Goal: Task Accomplishment & Management: Complete application form

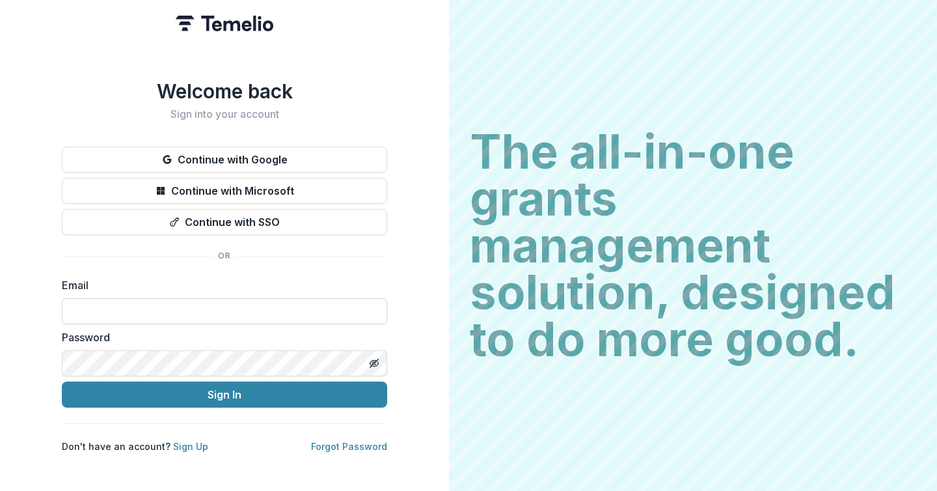
click at [133, 298] on input at bounding box center [224, 311] width 325 height 26
type input "**********"
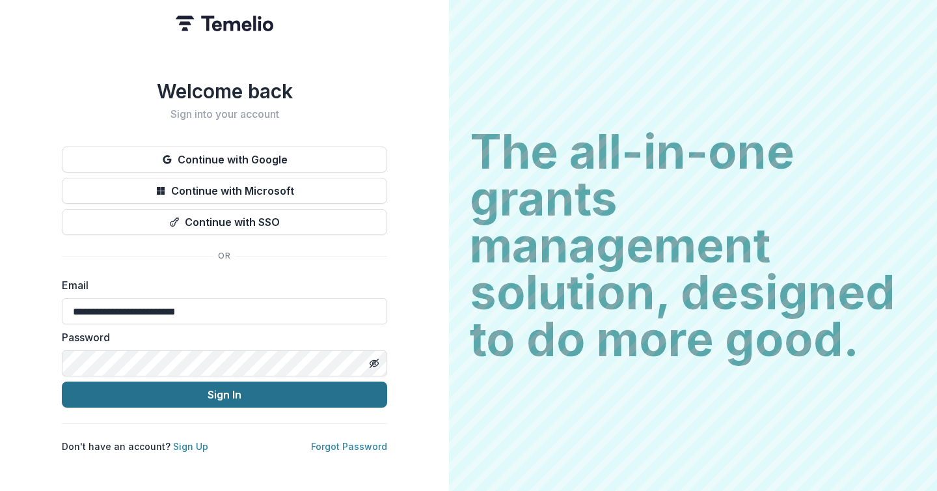
click at [176, 385] on button "Sign In" at bounding box center [224, 394] width 325 height 26
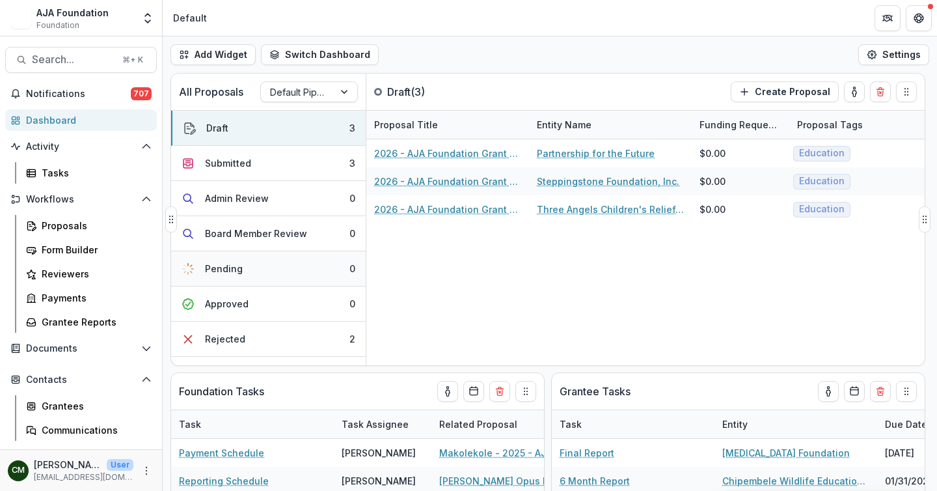
scroll to position [10, 0]
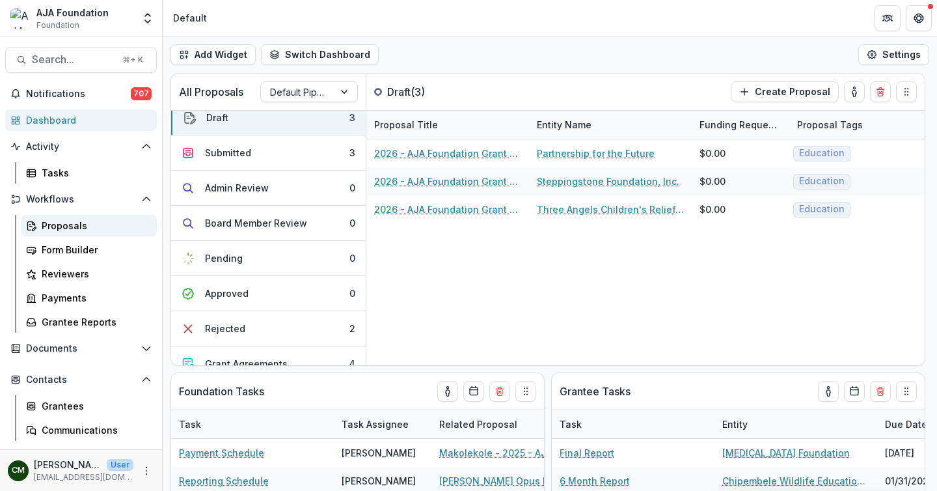
click at [70, 221] on div "Proposals" at bounding box center [94, 226] width 105 height 14
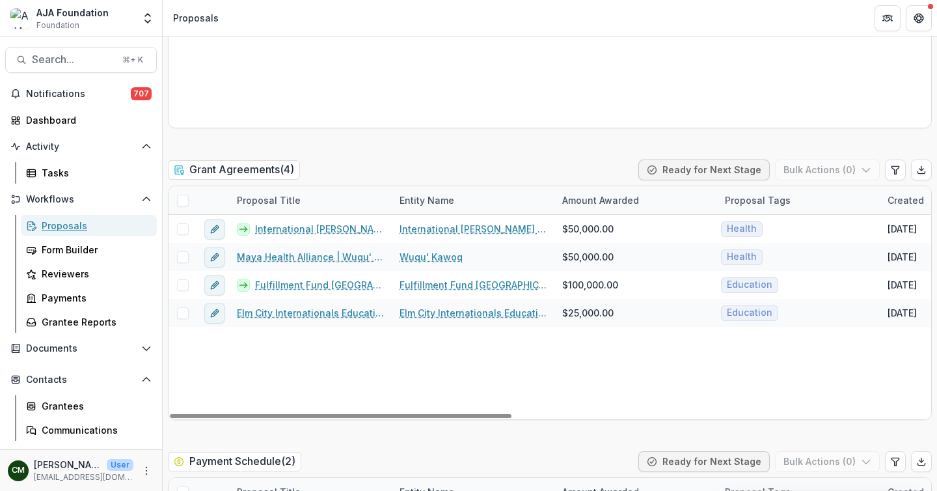
scroll to position [2055, 0]
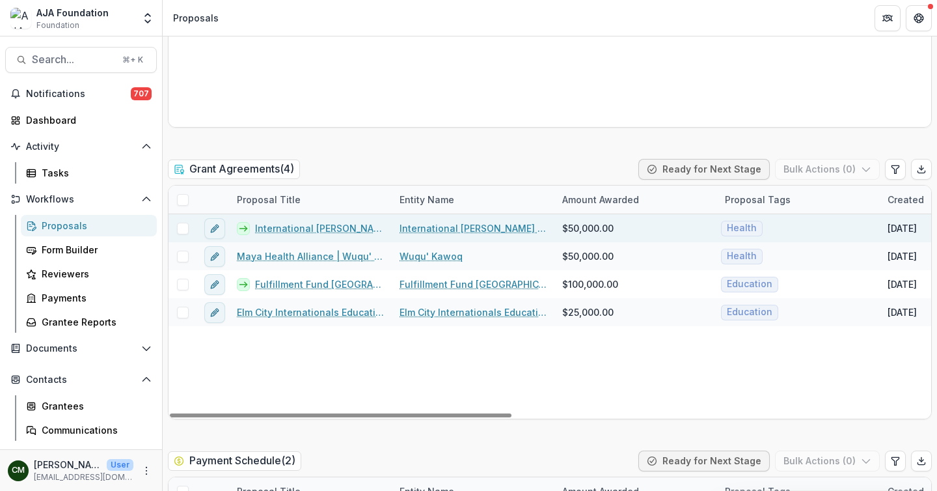
click at [353, 228] on link "International [PERSON_NAME] Project - 2025 - AJA Foundation Grant Application" at bounding box center [319, 228] width 129 height 14
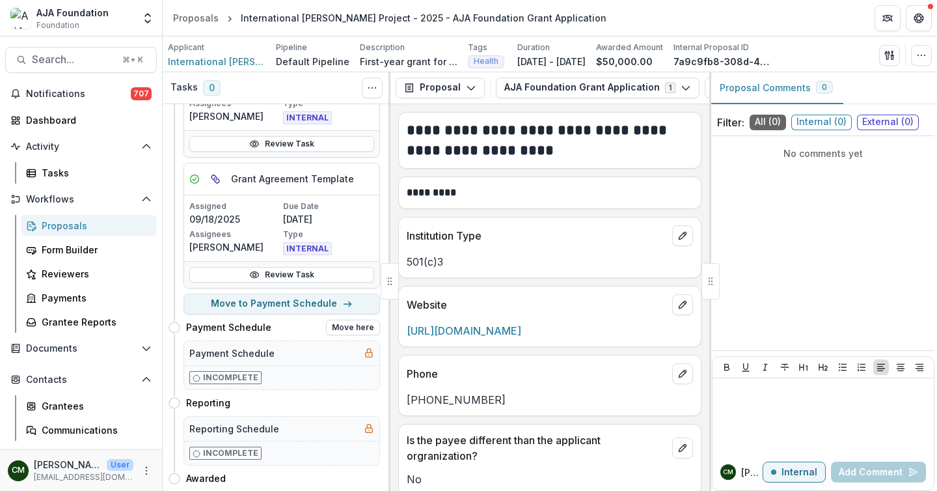
scroll to position [513, 0]
click at [280, 305] on button "Move to Payment Schedule" at bounding box center [282, 303] width 197 height 21
select select "**********"
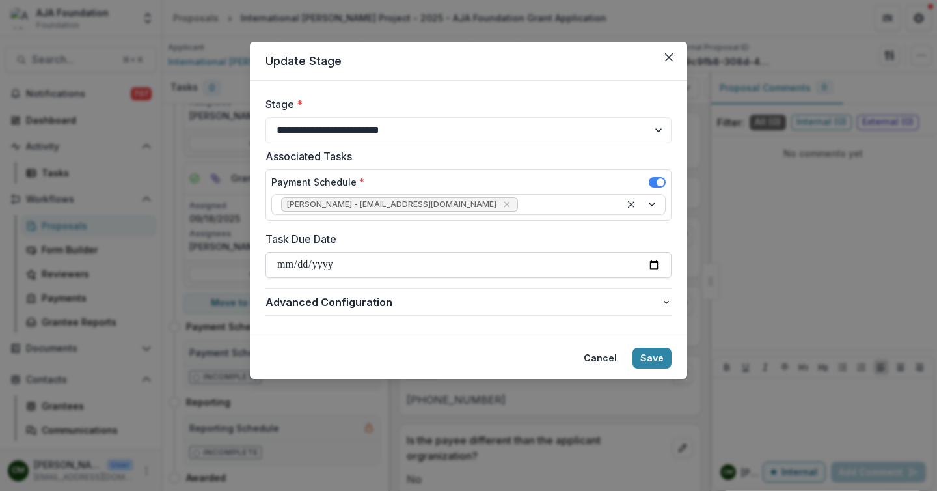
click at [416, 259] on input "Task Due Date" at bounding box center [469, 265] width 406 height 26
click at [650, 264] on input "Task Due Date" at bounding box center [469, 265] width 406 height 26
type input "**********"
click at [657, 356] on button "Save" at bounding box center [652, 358] width 39 height 21
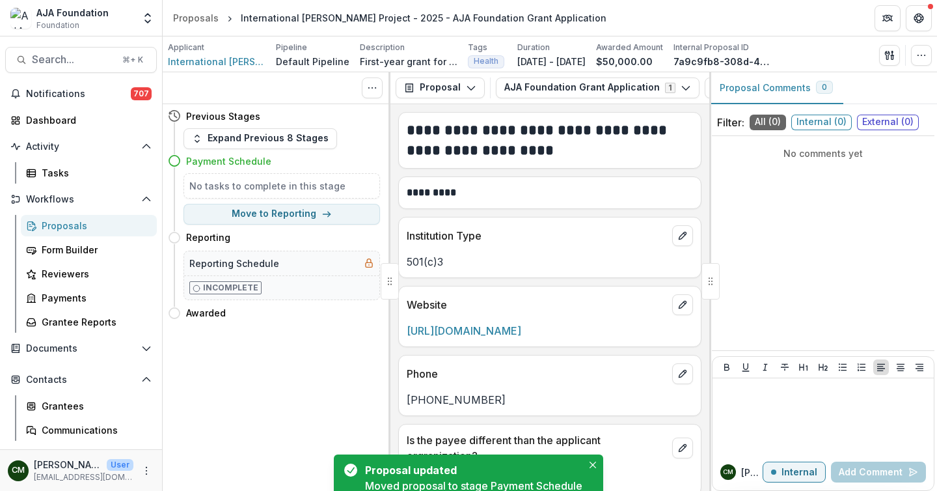
scroll to position [0, 0]
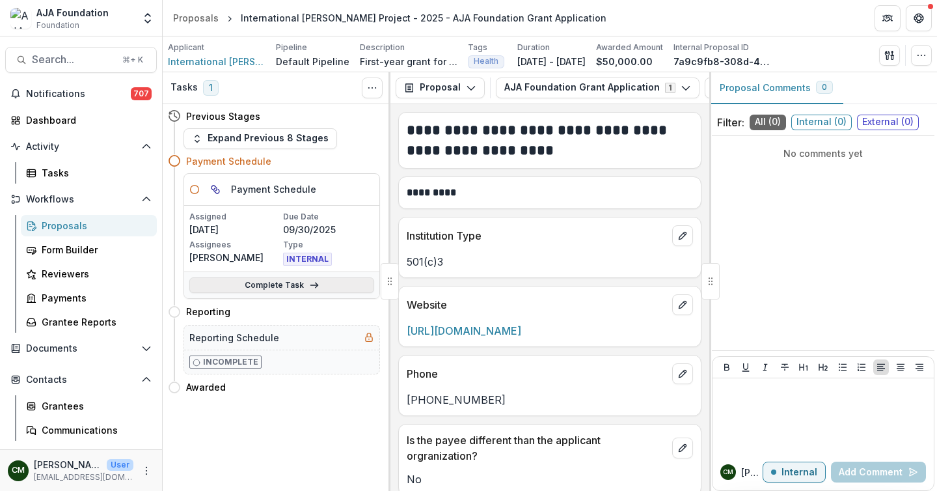
click at [276, 289] on link "Complete Task" at bounding box center [281, 285] width 185 height 16
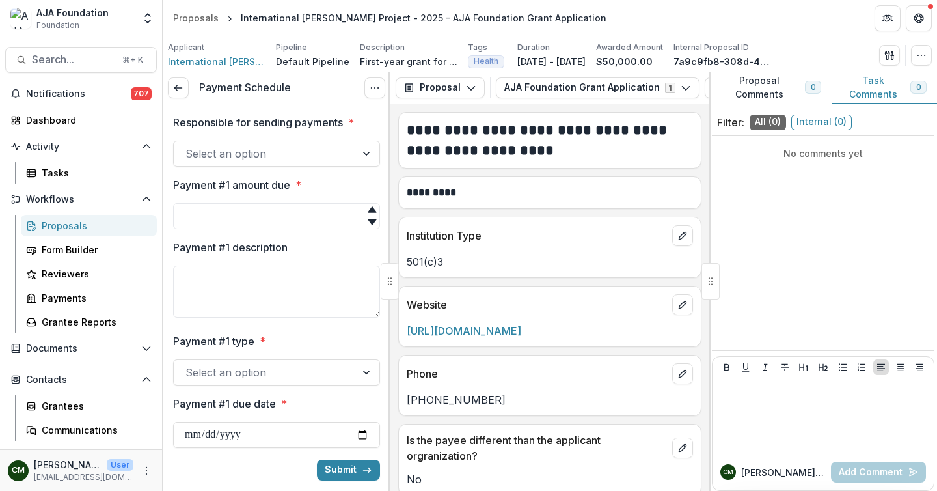
click at [338, 152] on div at bounding box center [264, 153] width 159 height 18
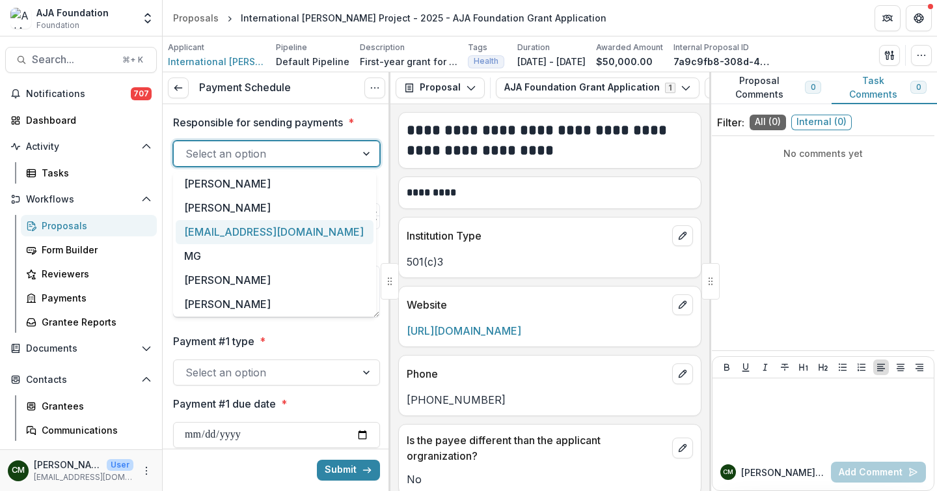
click at [266, 230] on div "[EMAIL_ADDRESS][DOMAIN_NAME]" at bounding box center [275, 232] width 198 height 24
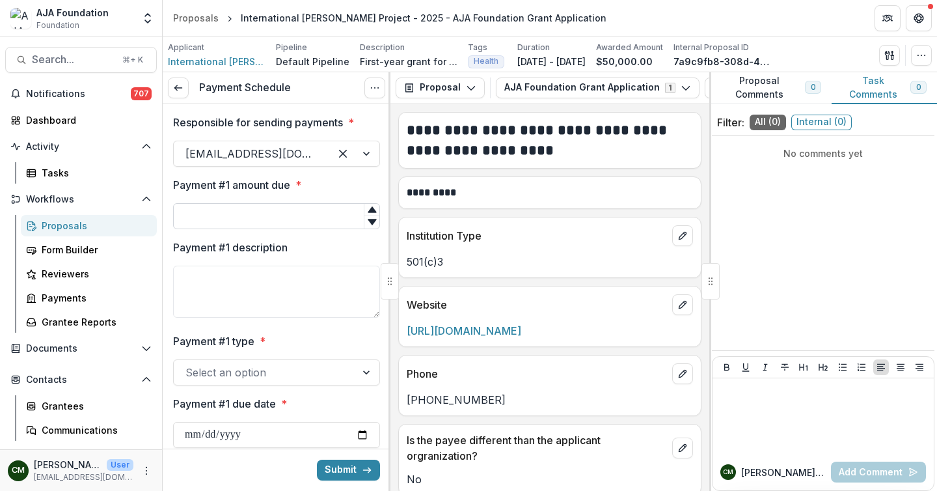
click at [265, 221] on input "Payment #1 amount due *" at bounding box center [276, 216] width 207 height 26
click at [365, 215] on div at bounding box center [372, 221] width 16 height 13
type input "*"
type input "*****"
click at [322, 292] on textarea "Payment #1 description" at bounding box center [276, 292] width 207 height 52
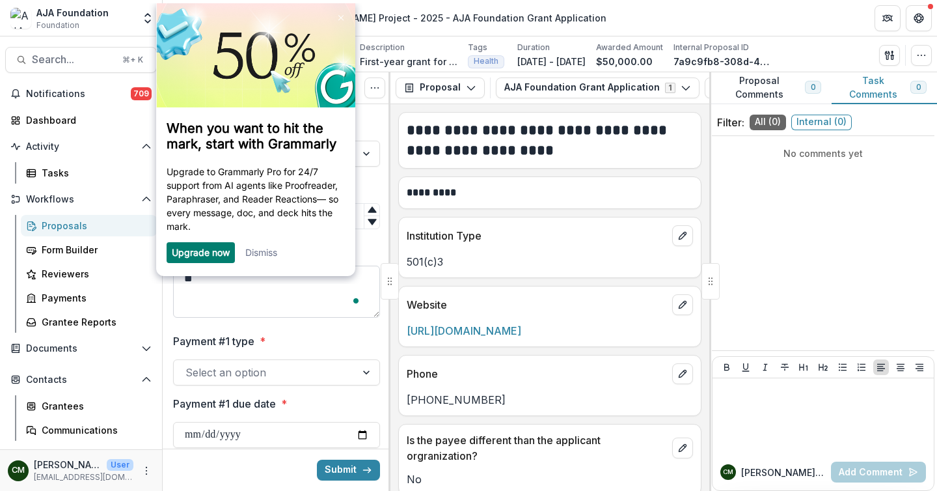
type textarea "*"
click at [333, 303] on div "Rewrite with Grammarly" at bounding box center [336, 299] width 14 height 15
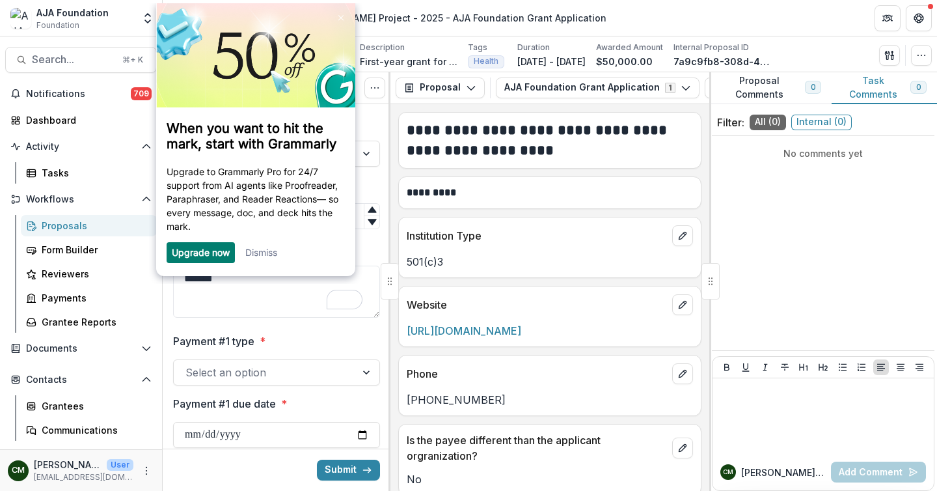
click at [272, 254] on link "Dismiss" at bounding box center [261, 252] width 32 height 11
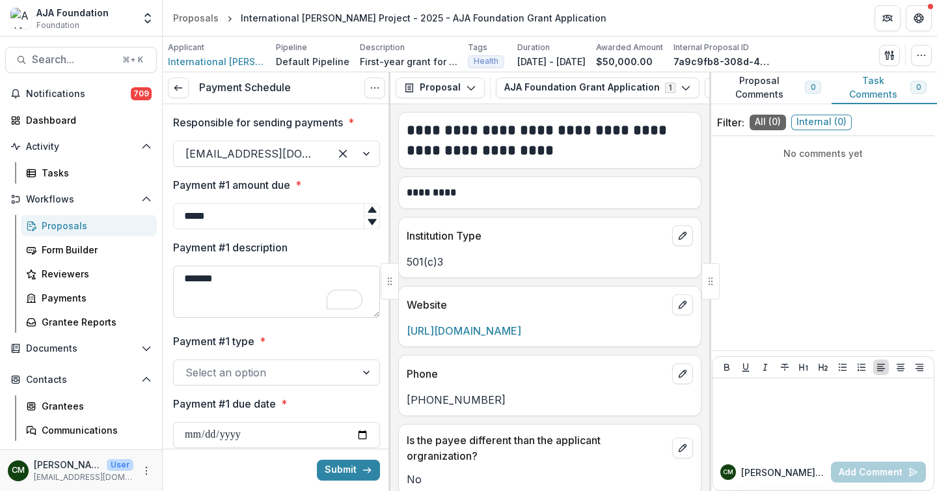
click at [245, 273] on textarea "******" at bounding box center [276, 292] width 207 height 52
type textarea "**********"
click at [362, 372] on div at bounding box center [367, 372] width 23 height 25
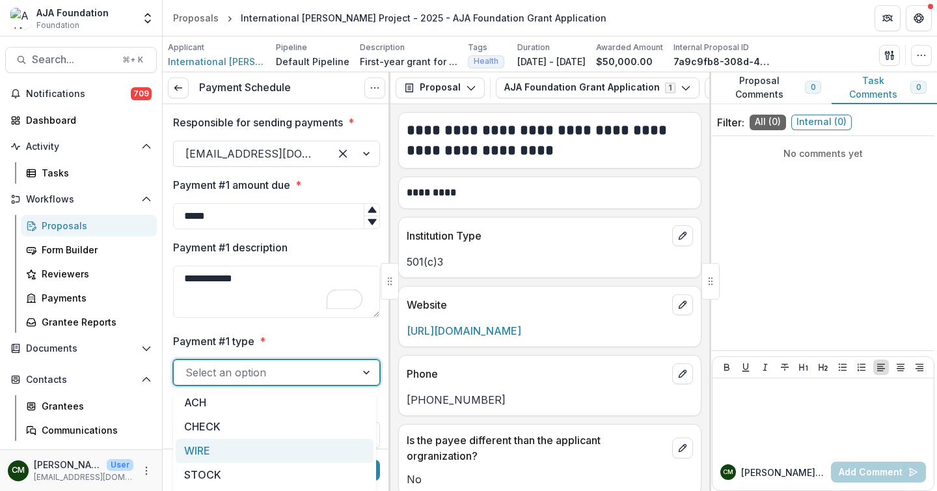
click at [259, 459] on div "WIRE" at bounding box center [275, 451] width 198 height 24
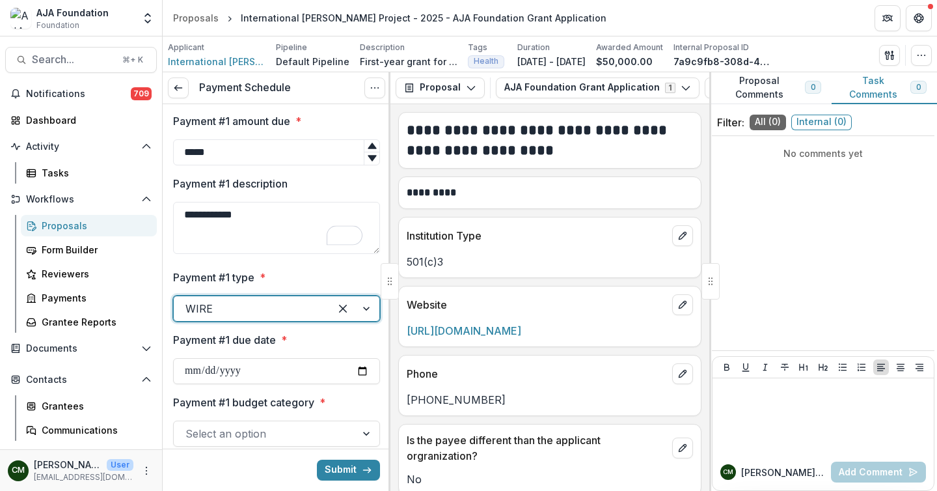
scroll to position [82, 0]
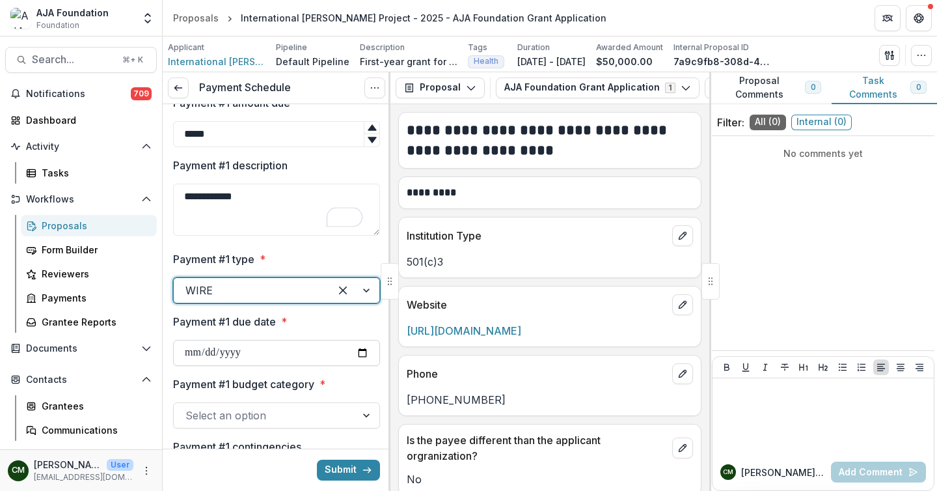
click at [349, 359] on input "Payment #1 due date *" at bounding box center [276, 353] width 207 height 26
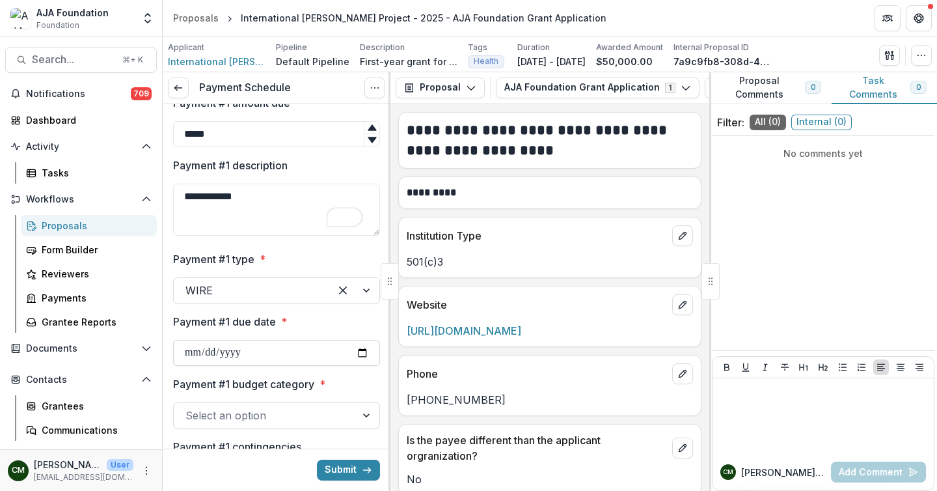
click at [353, 354] on input "Payment #1 due date *" at bounding box center [276, 353] width 207 height 26
type input "**********"
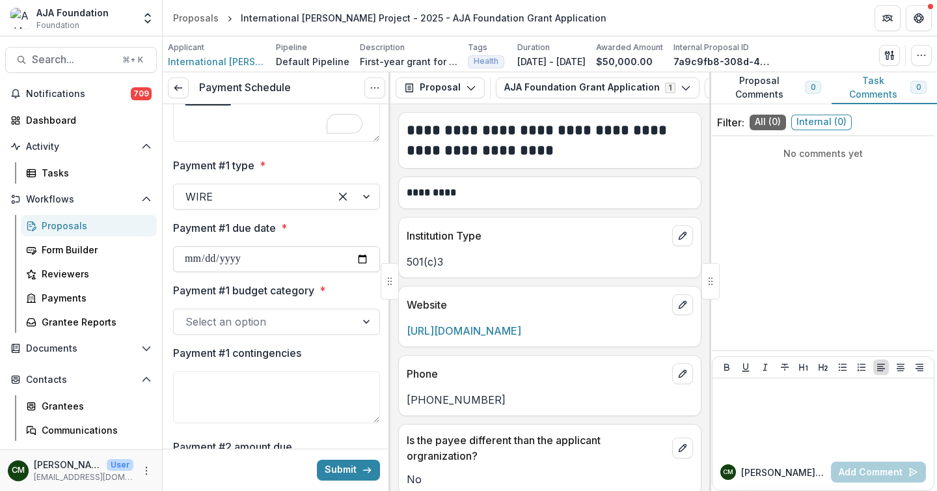
scroll to position [0, 0]
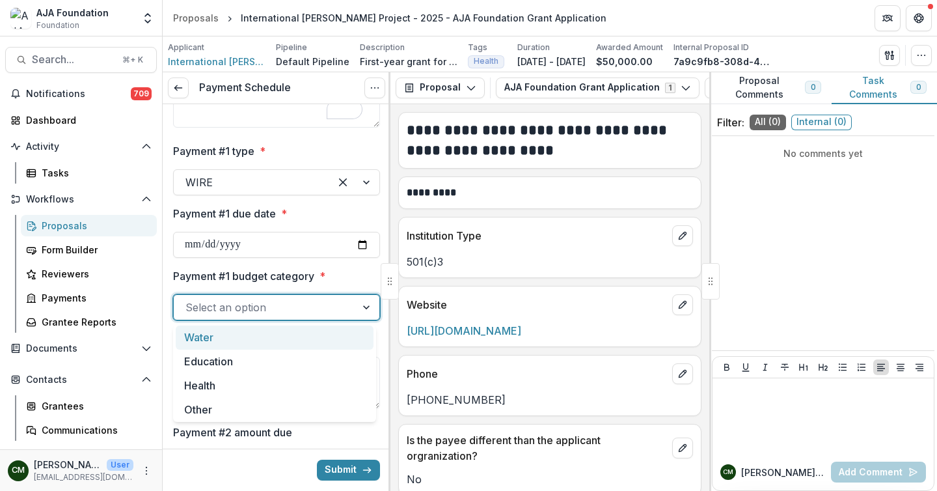
click at [324, 303] on div at bounding box center [264, 307] width 159 height 18
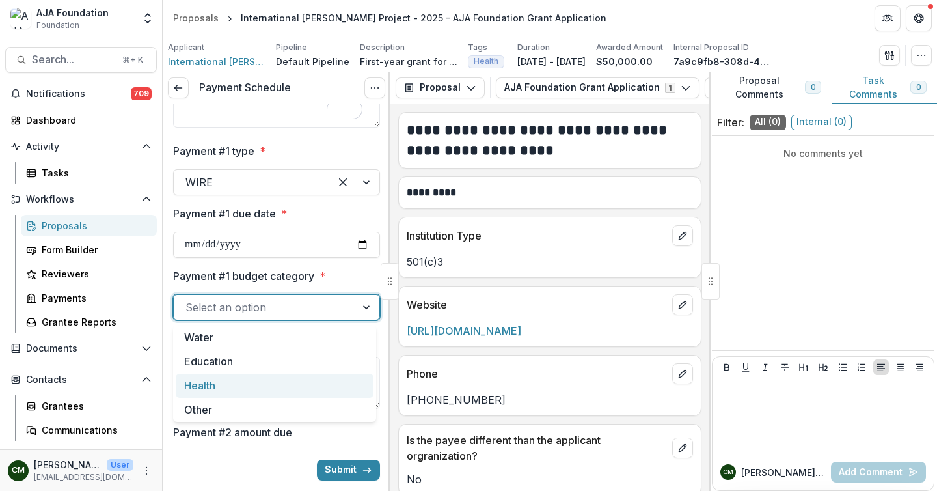
click at [240, 382] on div "Health" at bounding box center [275, 386] width 198 height 24
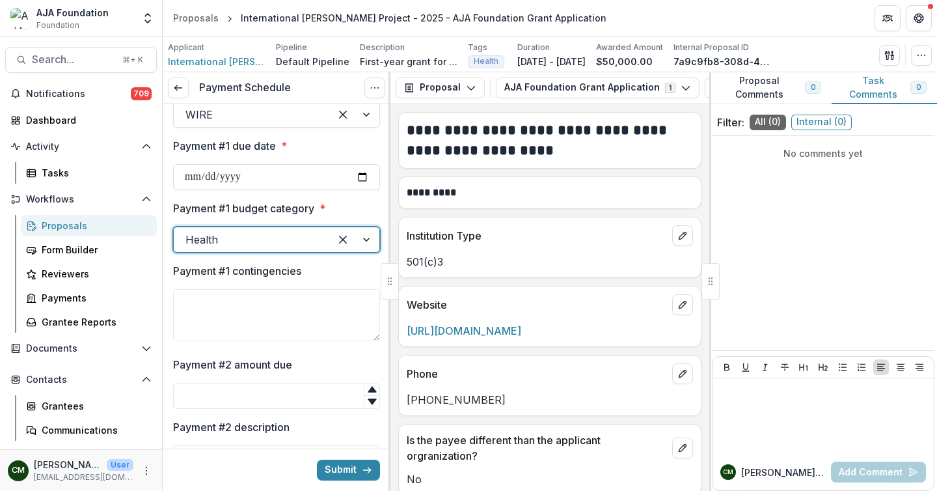
scroll to position [271, 0]
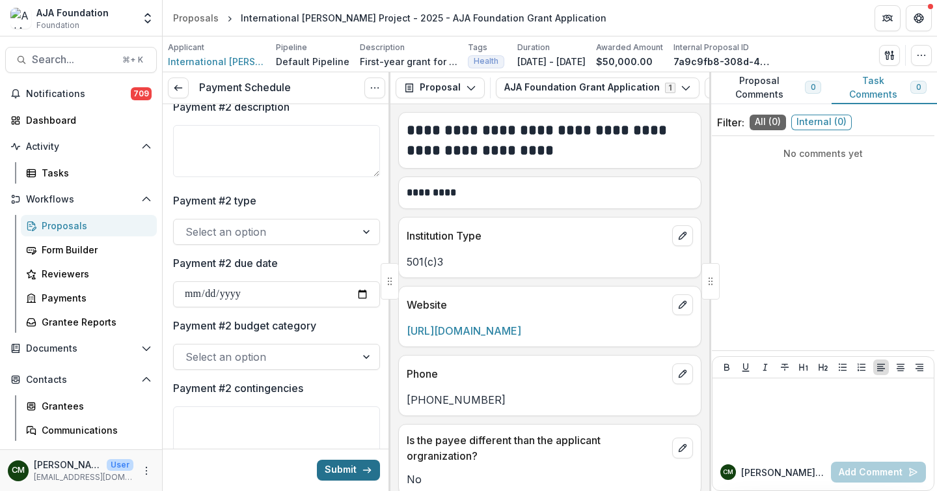
click at [333, 471] on button "Submit" at bounding box center [348, 469] width 63 height 21
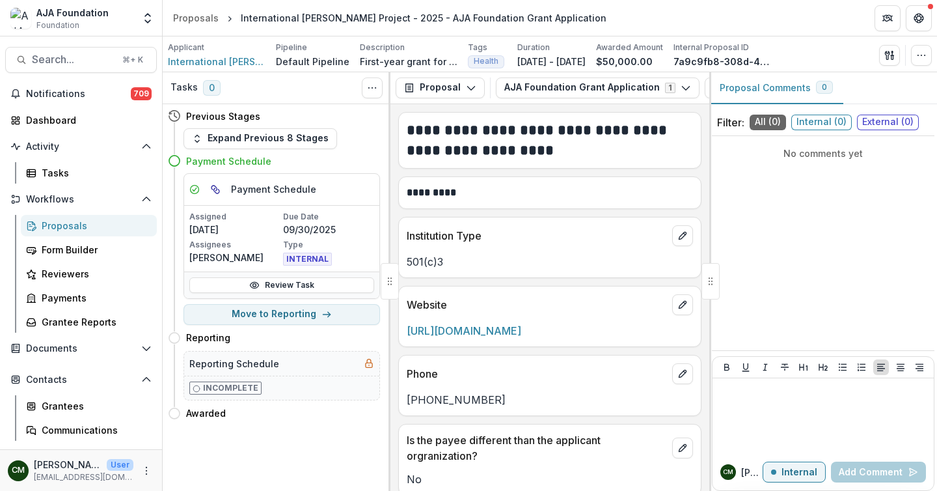
click at [72, 228] on div "Proposals" at bounding box center [94, 226] width 105 height 14
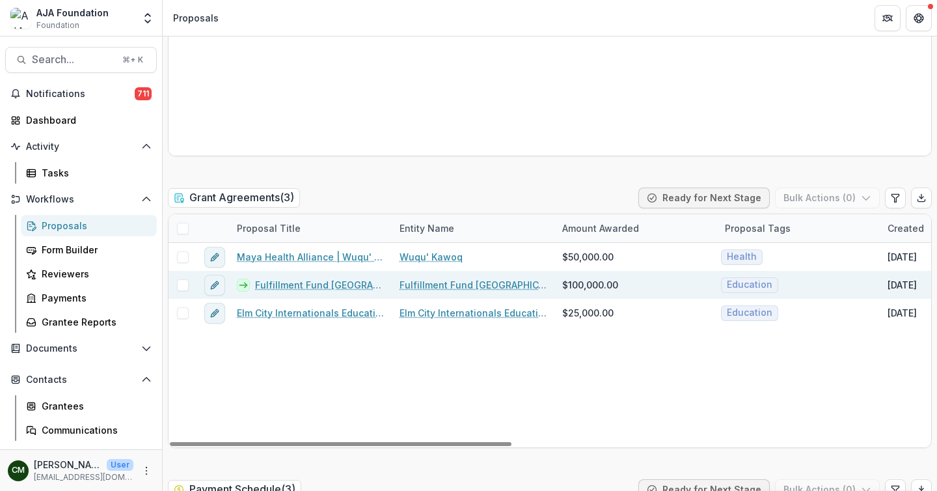
click at [304, 282] on link "Fulfillment Fund [GEOGRAPHIC_DATA] - 2025 - AJA Foundation Grant Application" at bounding box center [319, 285] width 129 height 14
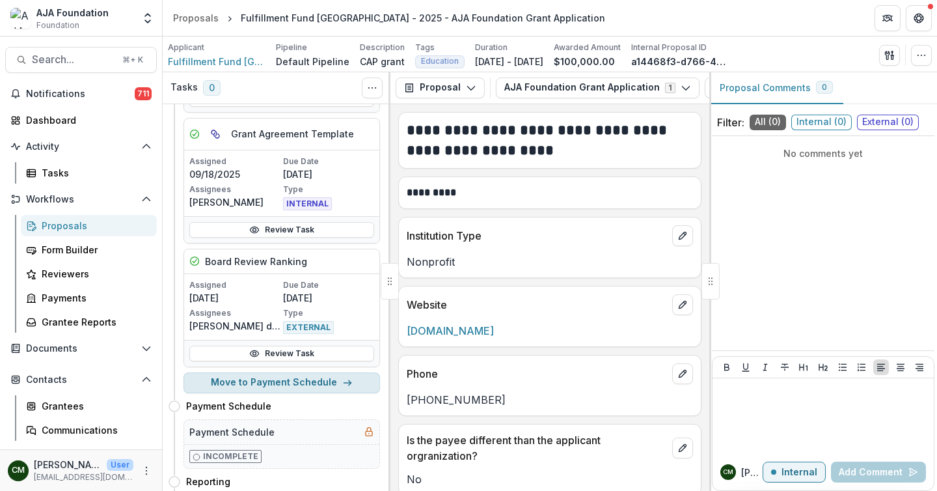
click at [273, 383] on button "Move to Payment Schedule" at bounding box center [282, 382] width 197 height 21
select select "**********"
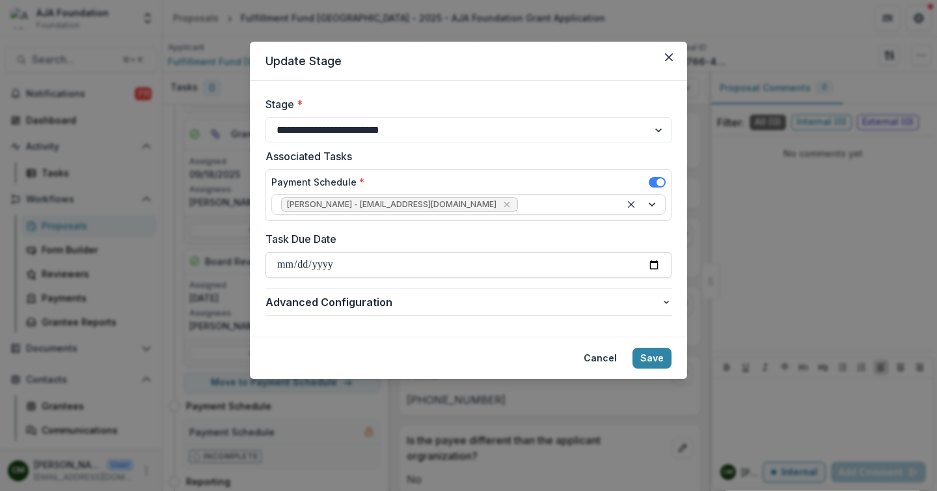
click at [654, 264] on input "Task Due Date" at bounding box center [469, 265] width 406 height 26
type input "**********"
click at [659, 353] on button "Save" at bounding box center [652, 358] width 39 height 21
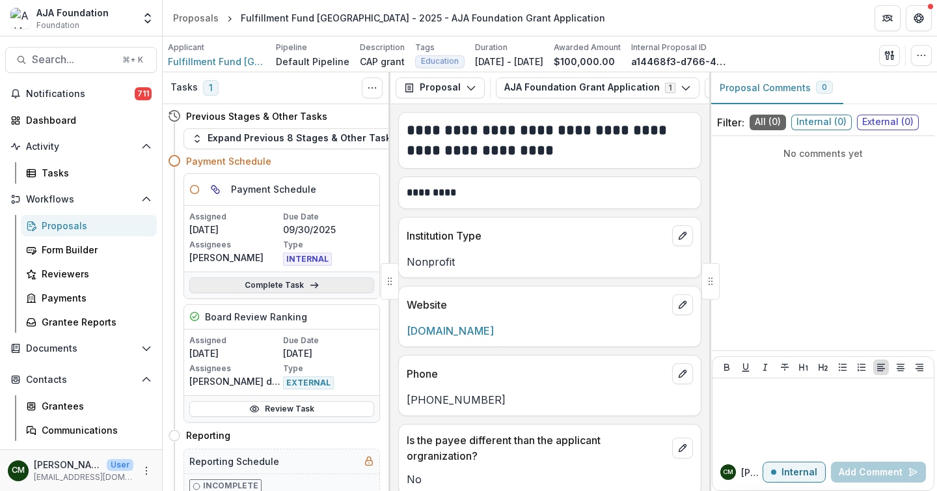
click at [292, 286] on link "Complete Task" at bounding box center [281, 285] width 185 height 16
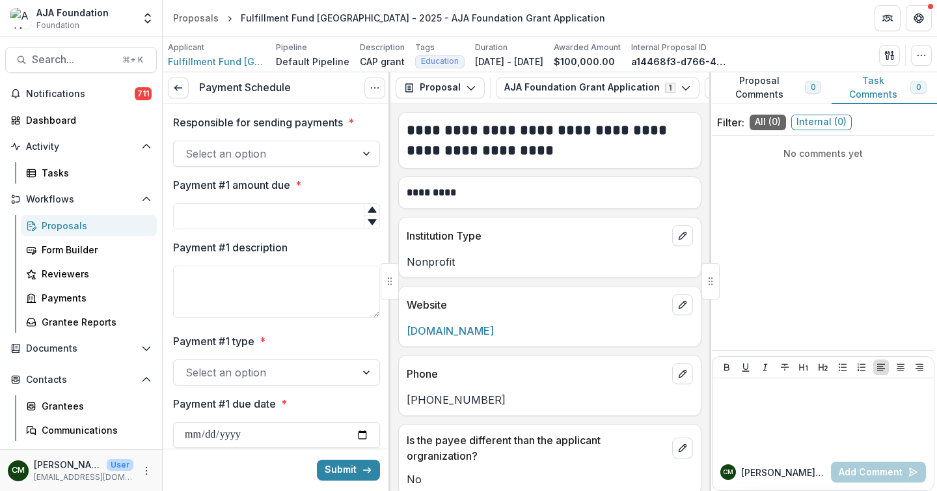
click at [364, 158] on div at bounding box center [367, 153] width 23 height 25
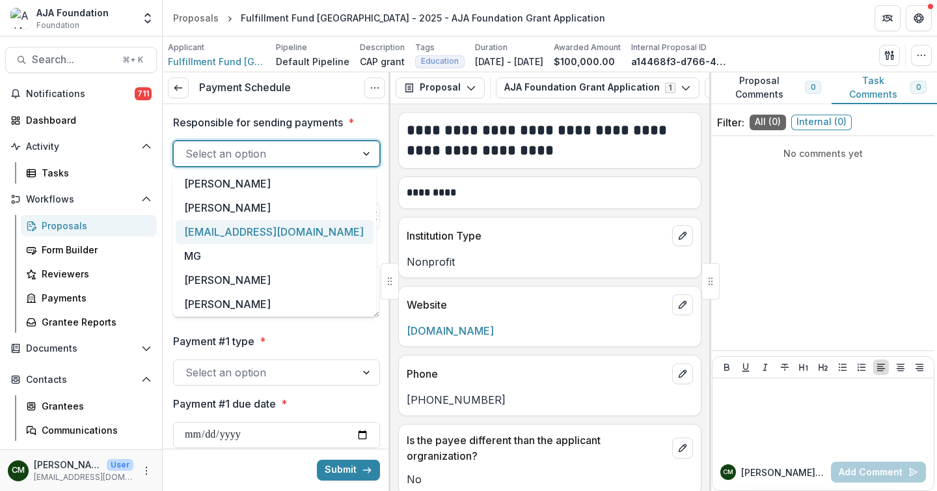
click at [279, 231] on div "[EMAIL_ADDRESS][DOMAIN_NAME]" at bounding box center [275, 232] width 198 height 24
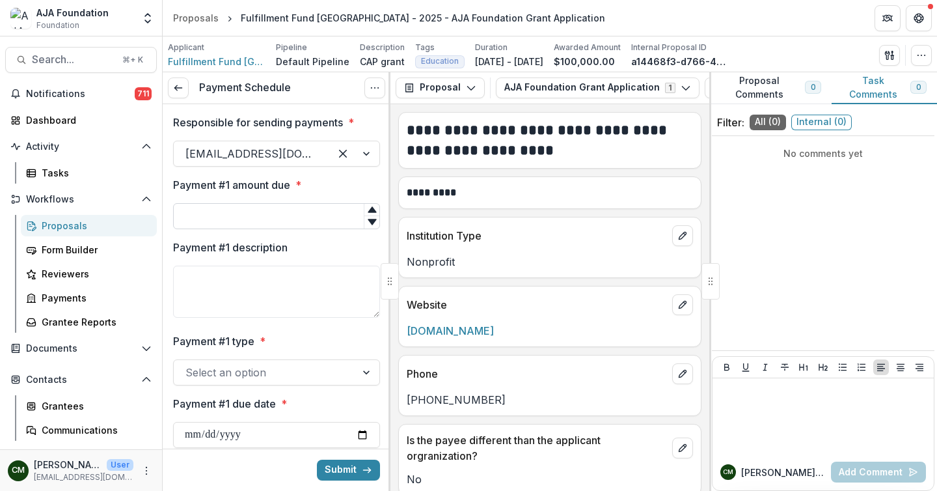
click at [268, 217] on input "Payment #1 amount due *" at bounding box center [276, 216] width 207 height 26
type input "******"
click at [238, 294] on textarea "Payment #1 description" at bounding box center [276, 292] width 207 height 52
type textarea "**********"
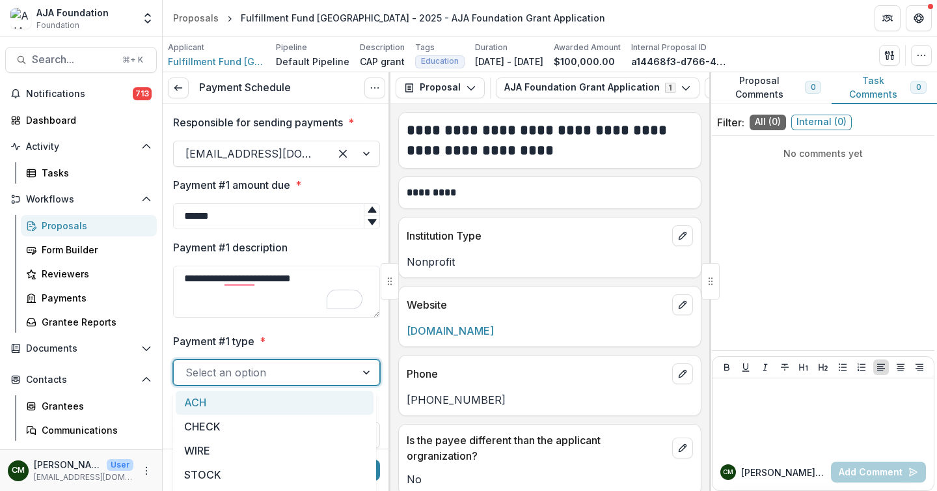
click at [286, 374] on div at bounding box center [264, 372] width 159 height 18
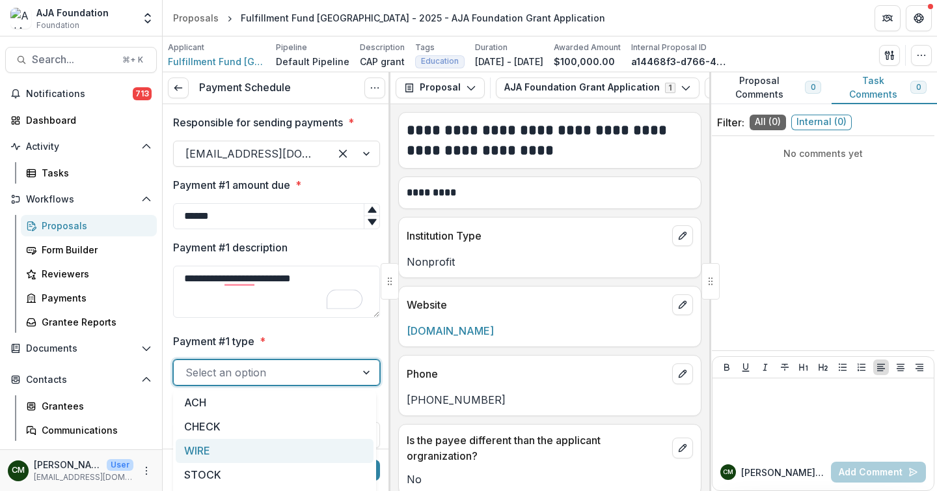
click at [229, 449] on div "WIRE" at bounding box center [275, 451] width 198 height 24
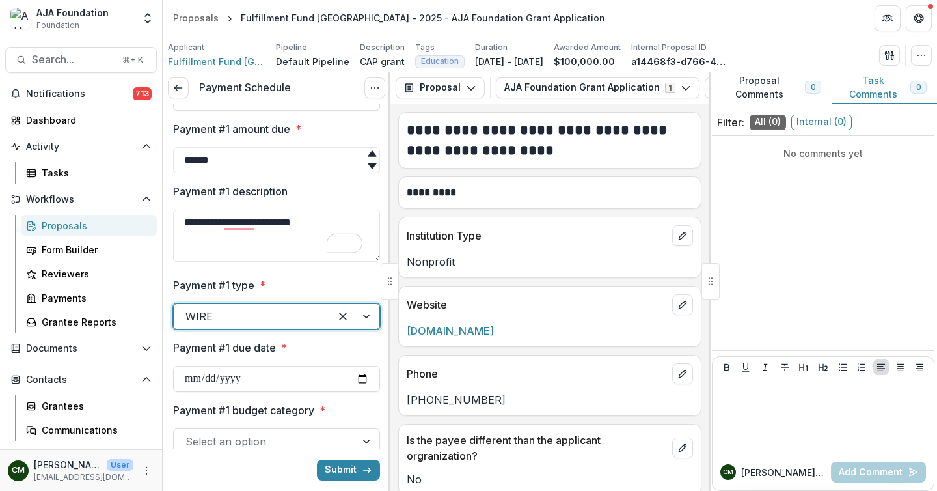
scroll to position [70, 0]
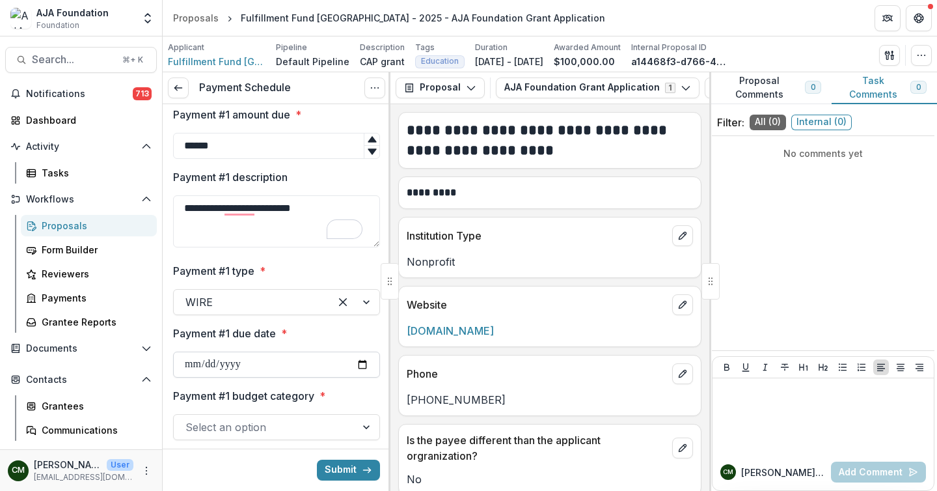
click at [356, 363] on input "Payment #1 due date *" at bounding box center [276, 364] width 207 height 26
type input "**********"
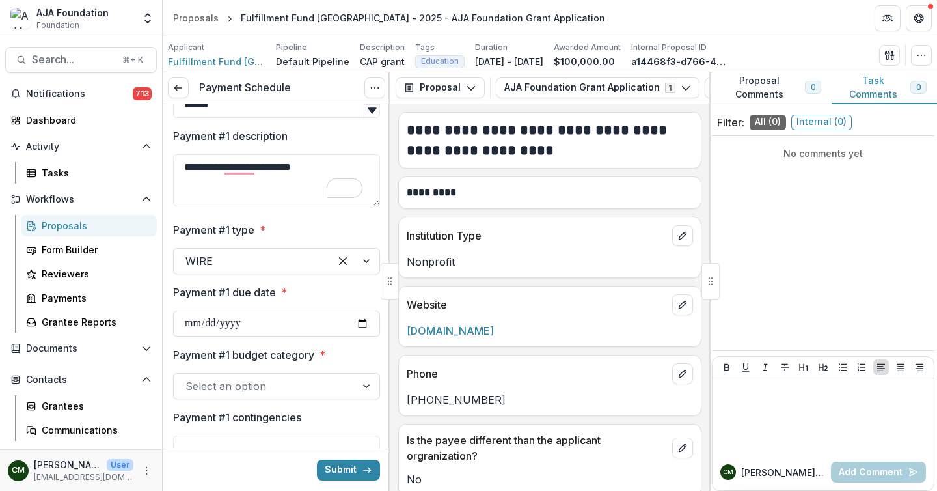
scroll to position [116, 0]
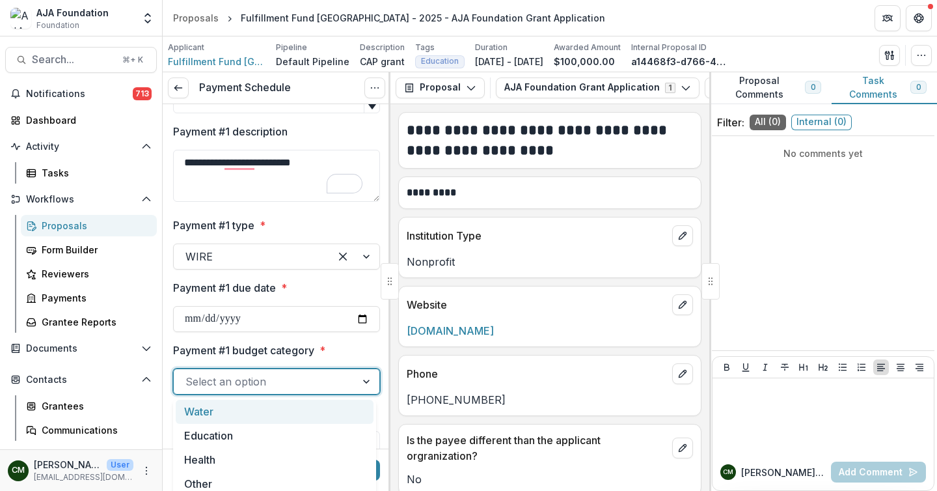
click at [322, 381] on div at bounding box center [264, 381] width 159 height 18
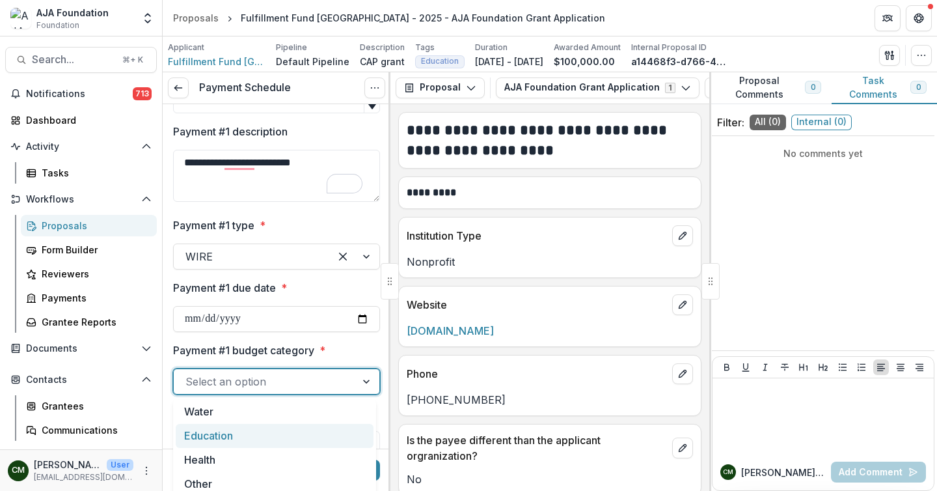
click at [261, 440] on div "Education" at bounding box center [275, 436] width 198 height 24
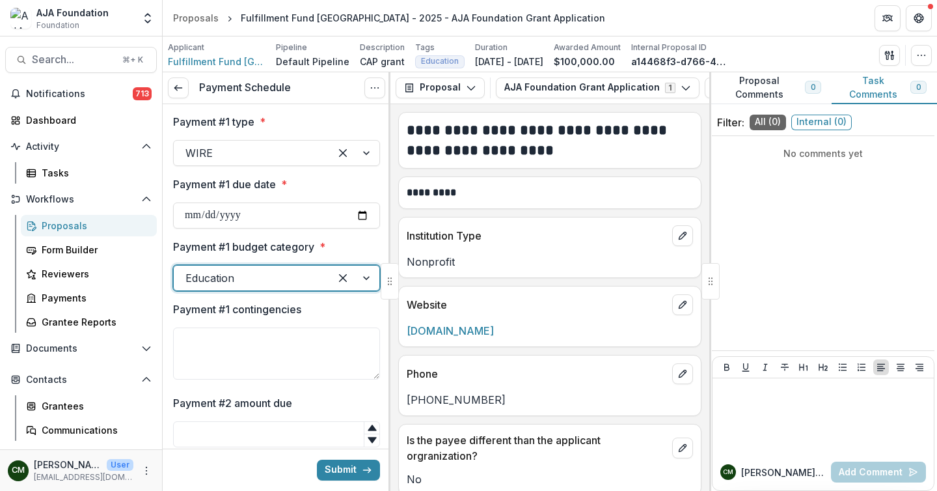
scroll to position [226, 0]
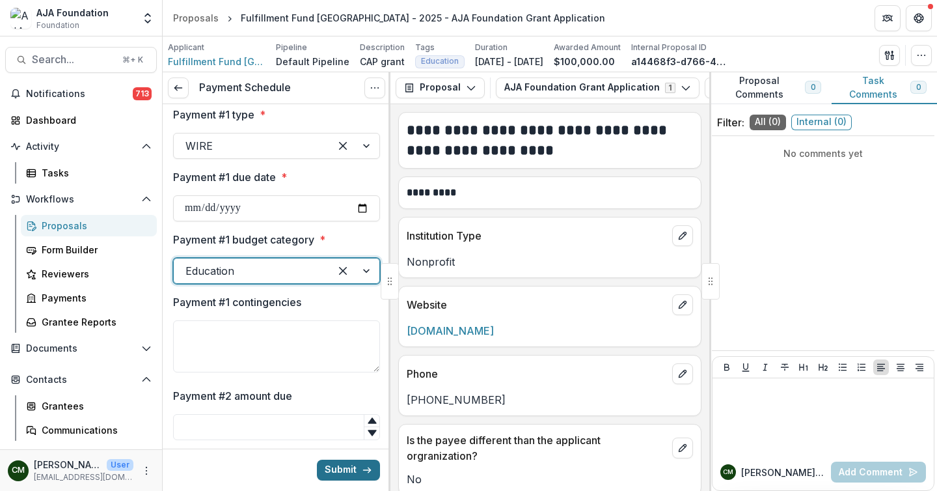
click at [338, 468] on button "Submit" at bounding box center [348, 469] width 63 height 21
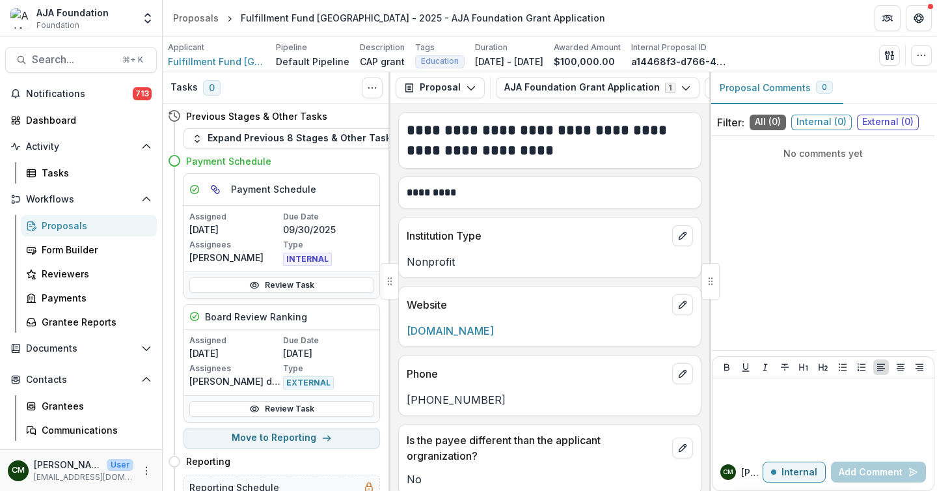
click at [74, 227] on div "Proposals" at bounding box center [94, 226] width 105 height 14
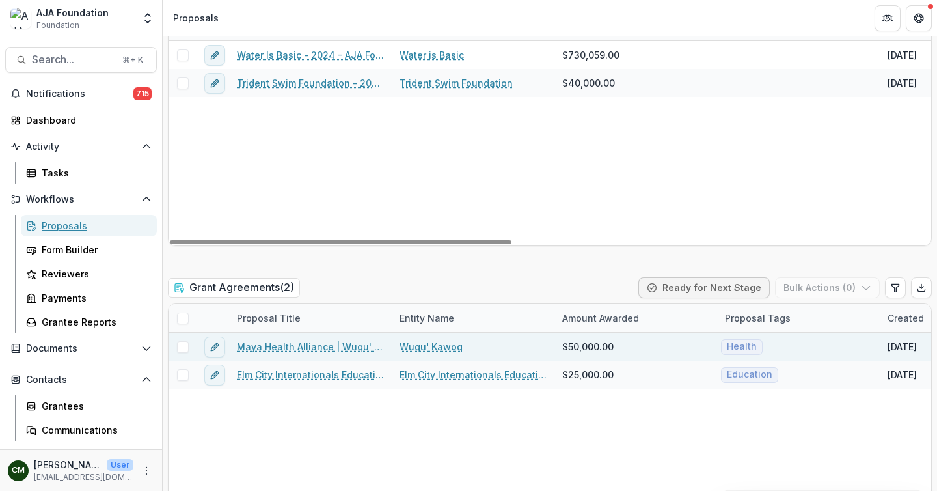
scroll to position [1942, 0]
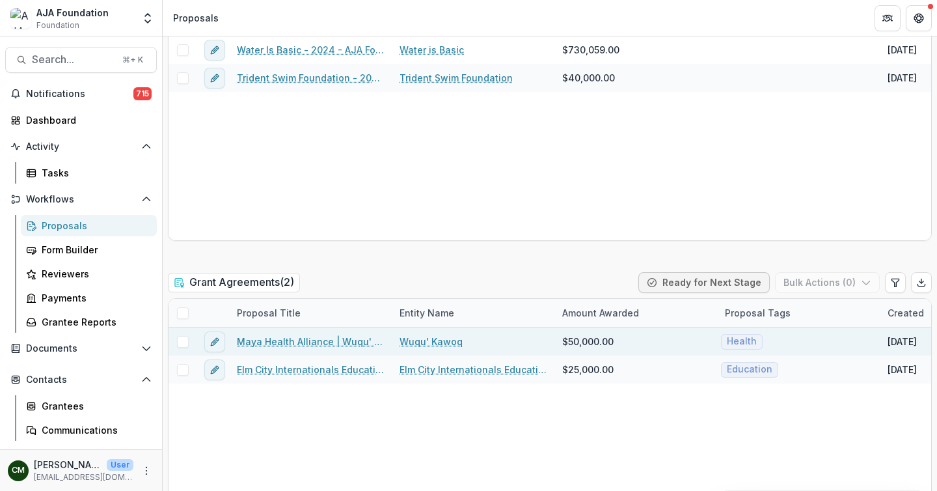
click at [329, 340] on link "Maya Health Alliance | Wuqu'​ Kawoq - 2025 - AJA Foundation Grant Application" at bounding box center [310, 342] width 147 height 14
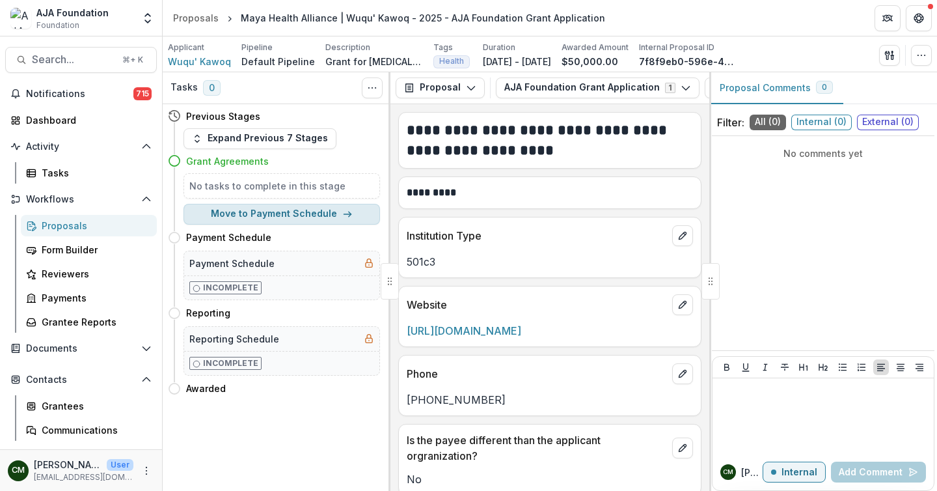
click at [282, 218] on button "Move to Payment Schedule" at bounding box center [282, 214] width 197 height 21
select select "**********"
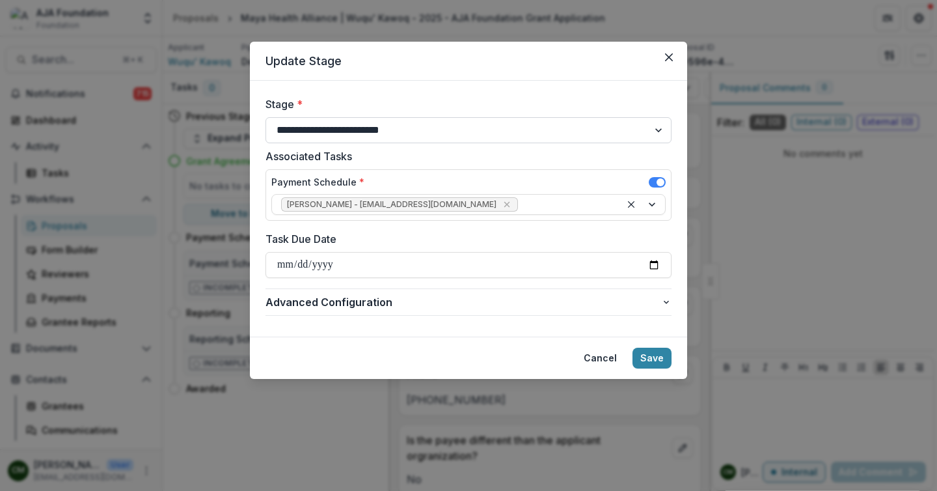
click at [611, 130] on select "**********" at bounding box center [469, 130] width 406 height 26
click at [266, 117] on select "**********" at bounding box center [469, 130] width 406 height 26
click at [649, 258] on input "Task Due Date" at bounding box center [469, 265] width 406 height 26
type input "**********"
click at [653, 359] on button "Save" at bounding box center [652, 358] width 39 height 21
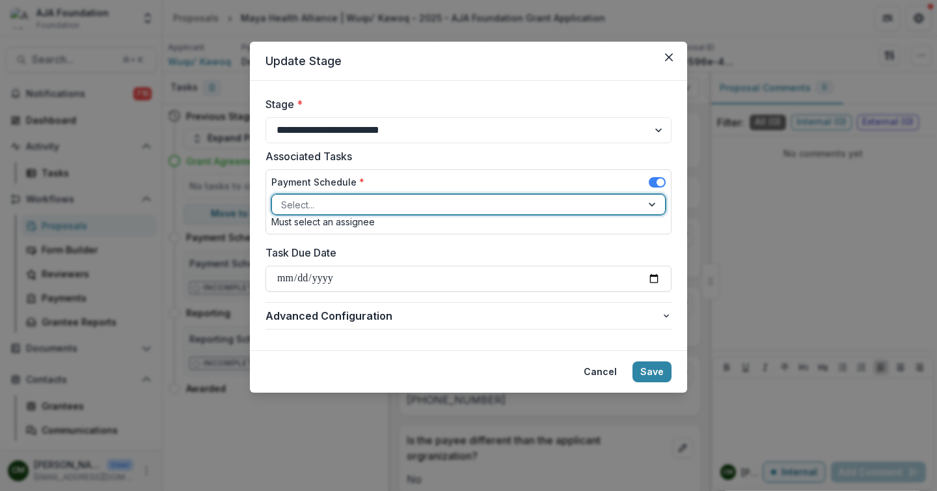
click at [652, 205] on div at bounding box center [653, 205] width 23 height 20
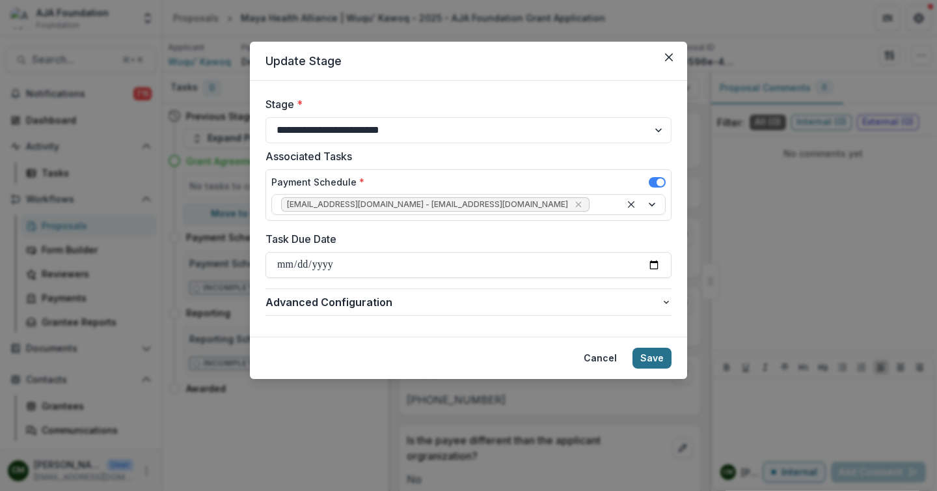
click at [664, 356] on button "Save" at bounding box center [652, 358] width 39 height 21
click at [668, 51] on button "Close" at bounding box center [669, 57] width 21 height 21
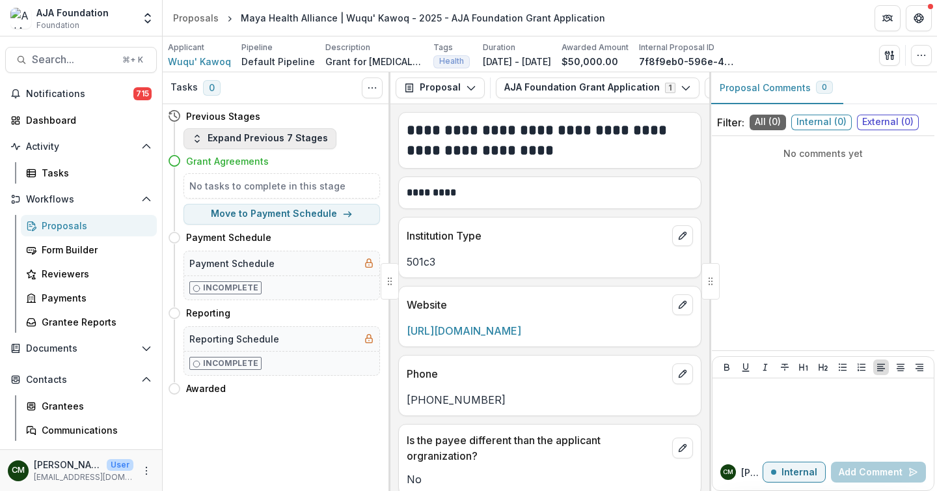
click at [198, 140] on polyline "button" at bounding box center [197, 141] width 4 height 2
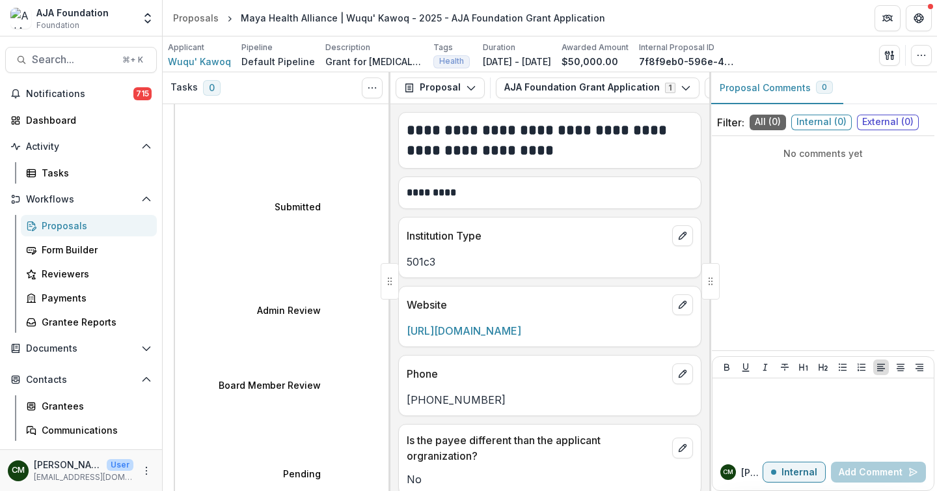
scroll to position [93, 0]
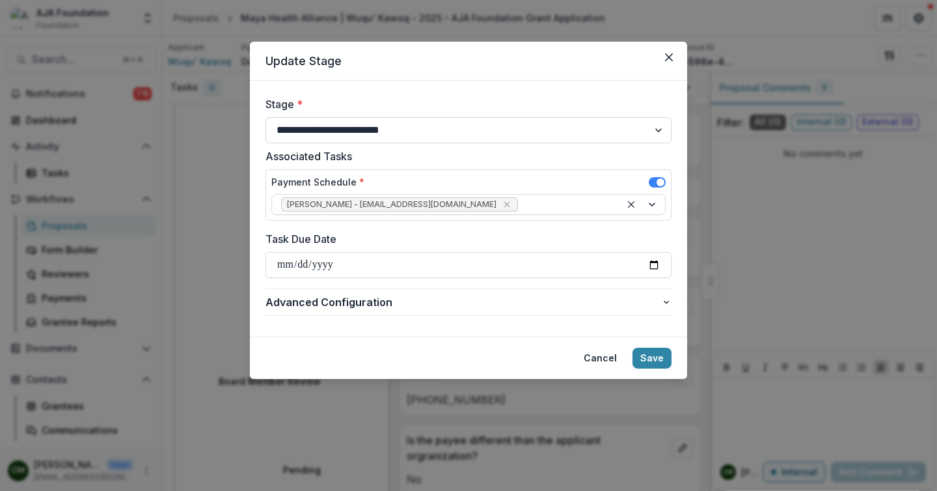
click at [651, 130] on select "**********" at bounding box center [469, 130] width 406 height 26
select select "**********"
click at [266, 117] on select "**********" at bounding box center [469, 130] width 406 height 26
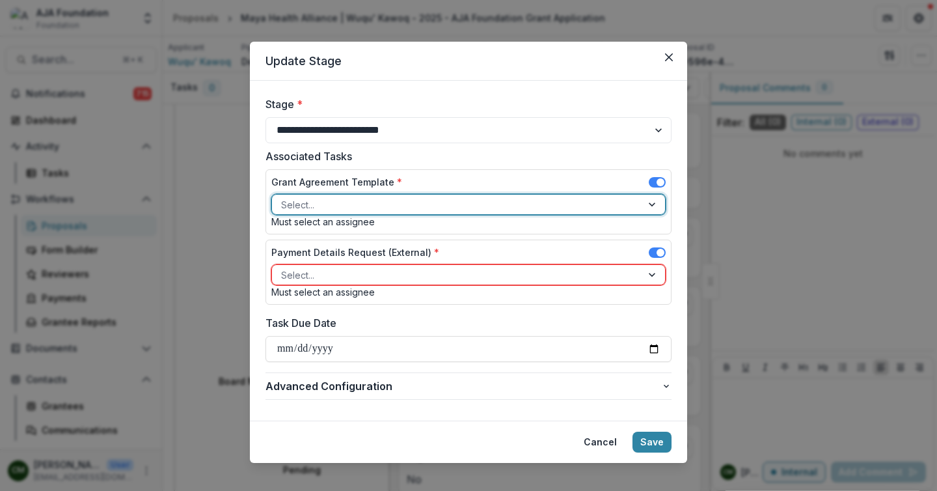
click at [651, 203] on div at bounding box center [653, 205] width 23 height 20
click at [536, 490] on div "[PERSON_NAME] - [EMAIL_ADDRESS][DOMAIN_NAME]" at bounding box center [468, 499] width 937 height 16
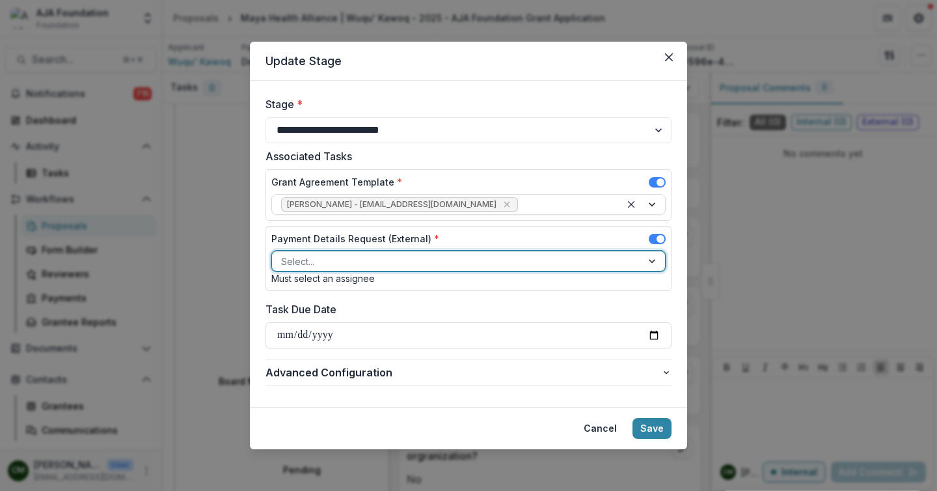
click at [642, 262] on div at bounding box center [653, 261] width 23 height 20
click at [571, 490] on div "[PERSON_NAME][EMAIL_ADDRESS][DOMAIN_NAME] - [PERSON_NAME][EMAIL_ADDRESS][DOMAIN…" at bounding box center [468, 499] width 937 height 16
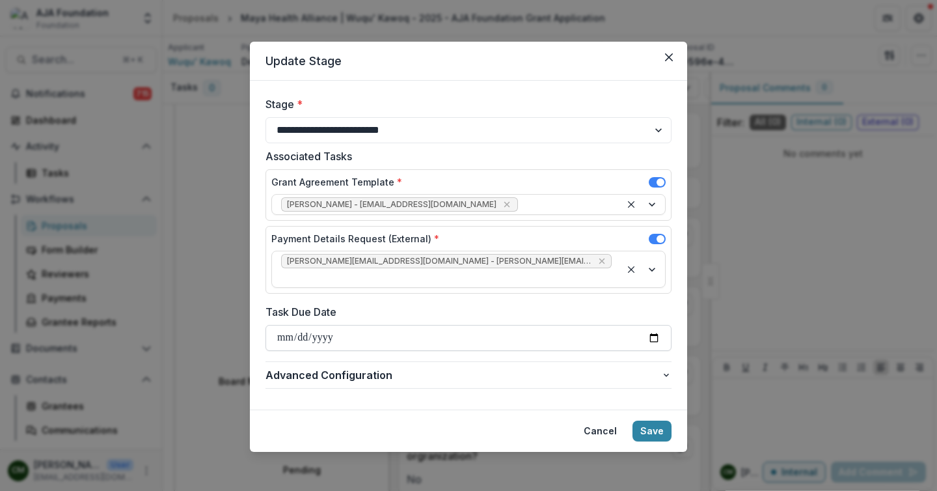
click at [648, 325] on input "Task Due Date" at bounding box center [469, 338] width 406 height 26
type input "**********"
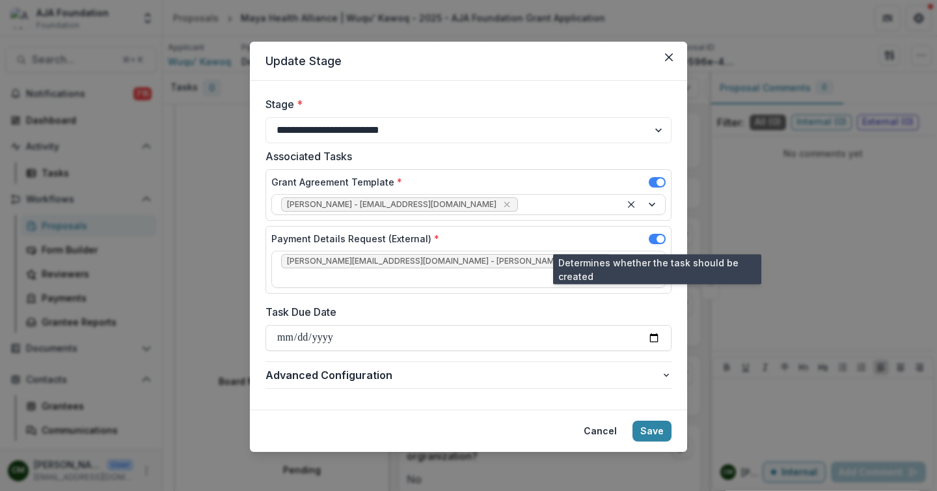
click at [654, 236] on span at bounding box center [657, 239] width 17 height 10
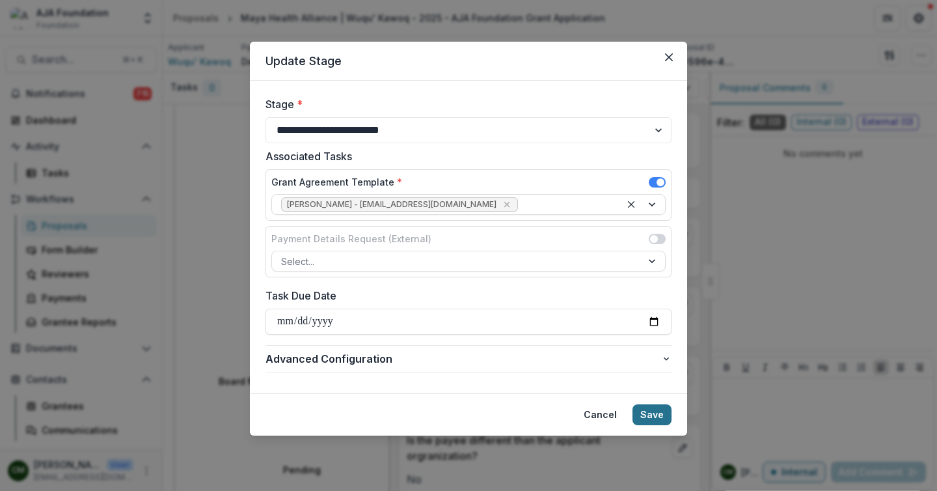
click at [651, 407] on button "Save" at bounding box center [652, 414] width 39 height 21
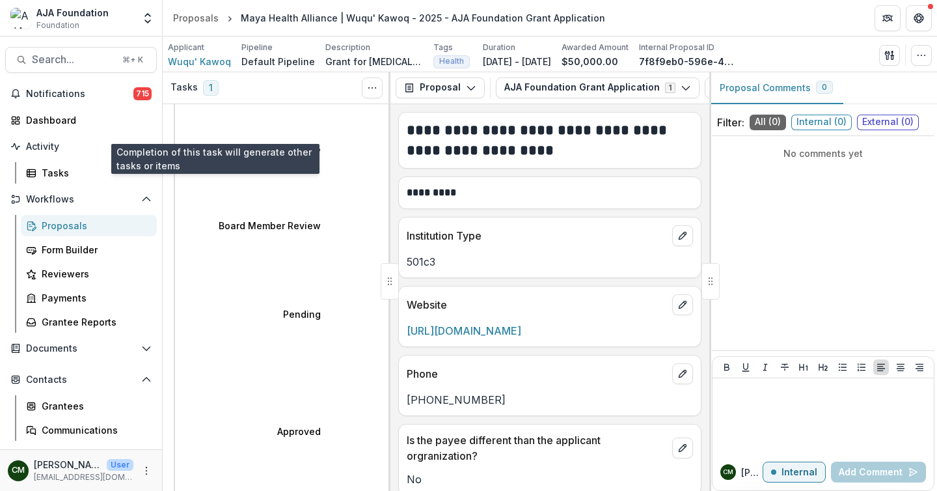
scroll to position [241, 0]
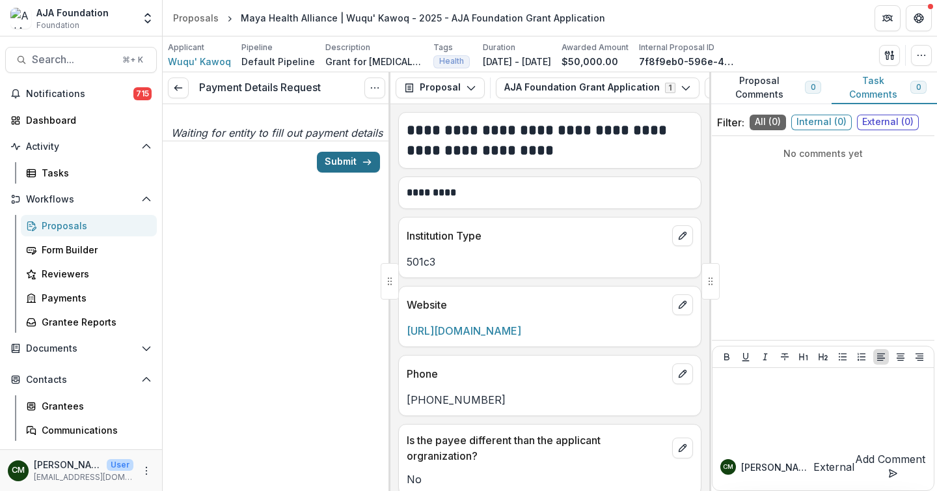
click at [342, 172] on button "Submit" at bounding box center [348, 162] width 63 height 21
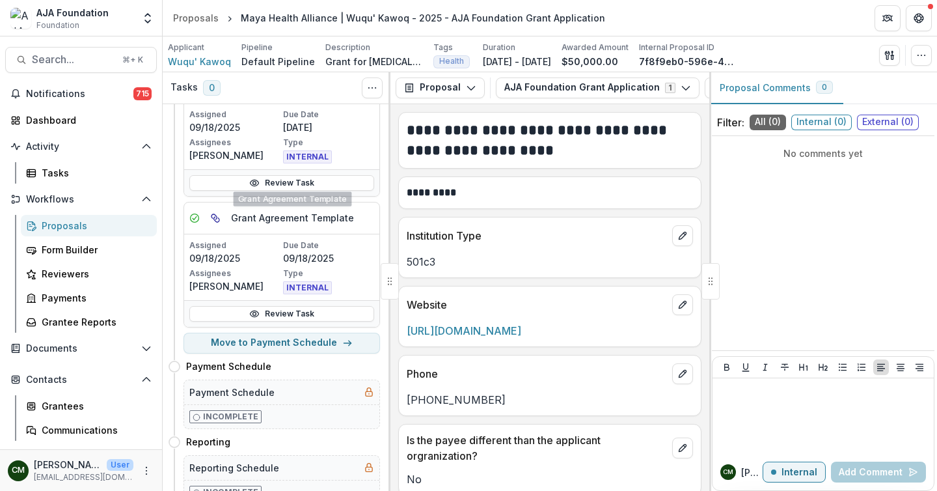
scroll to position [644, 0]
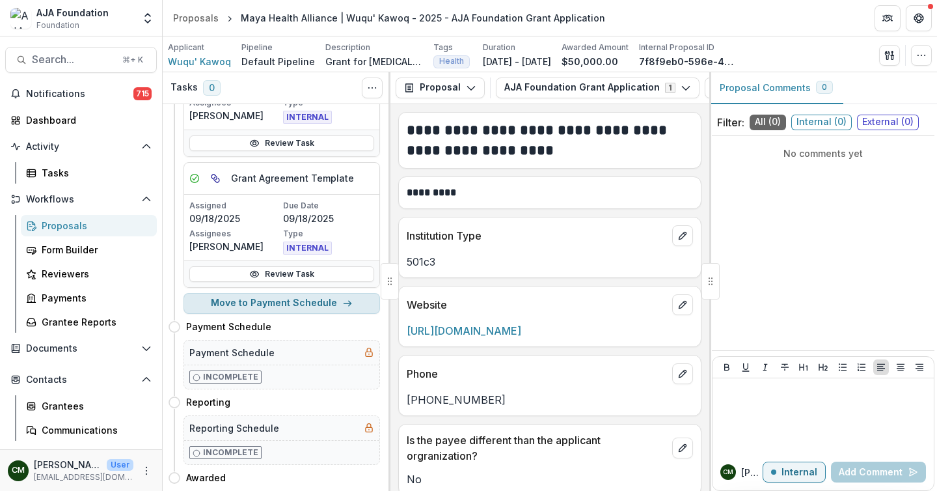
click at [284, 300] on button "Move to Payment Schedule" at bounding box center [282, 303] width 197 height 21
select select "**********"
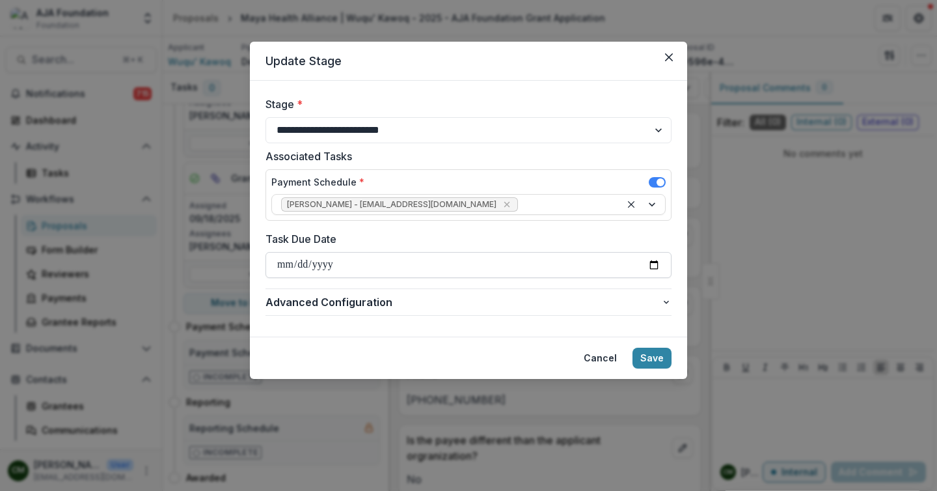
click at [647, 265] on input "Task Due Date" at bounding box center [469, 265] width 406 height 26
click at [659, 261] on input "Task Due Date" at bounding box center [469, 265] width 406 height 26
type input "**********"
click at [644, 361] on button "Save" at bounding box center [652, 358] width 39 height 21
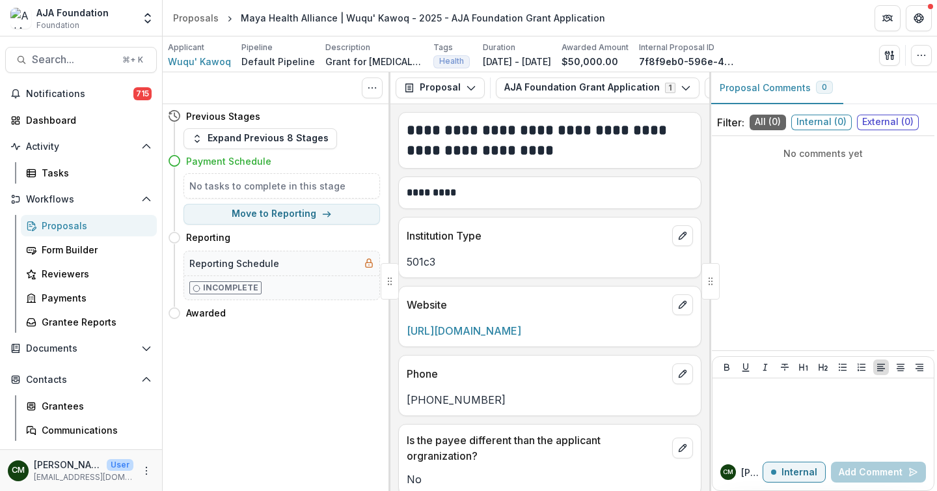
scroll to position [0, 0]
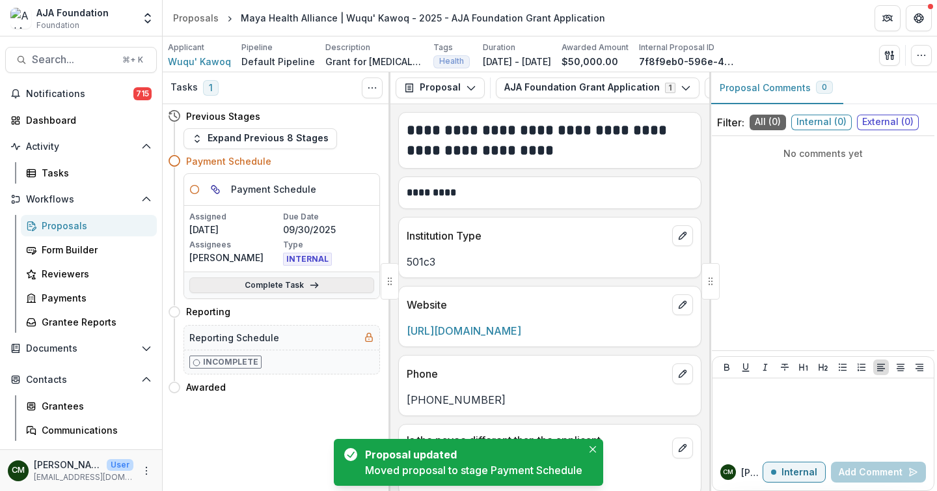
click at [267, 287] on link "Complete Task" at bounding box center [281, 285] width 185 height 16
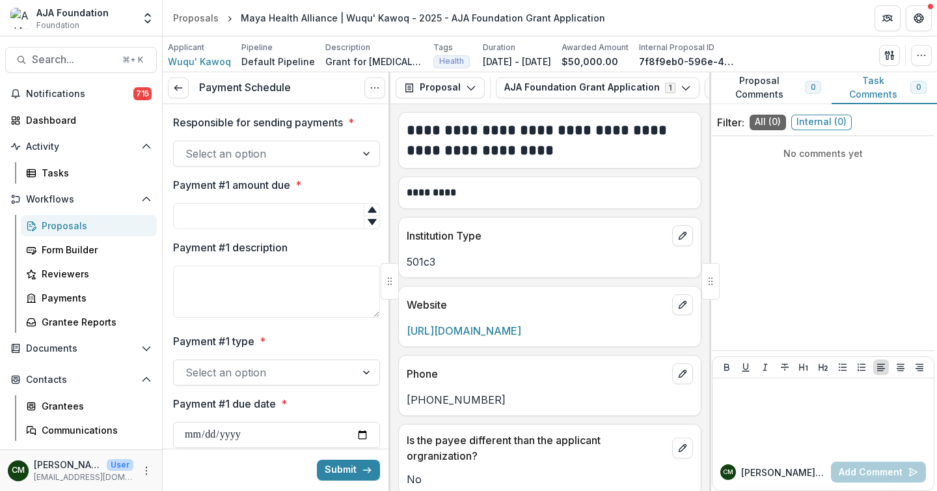
click at [356, 154] on div at bounding box center [367, 153] width 23 height 25
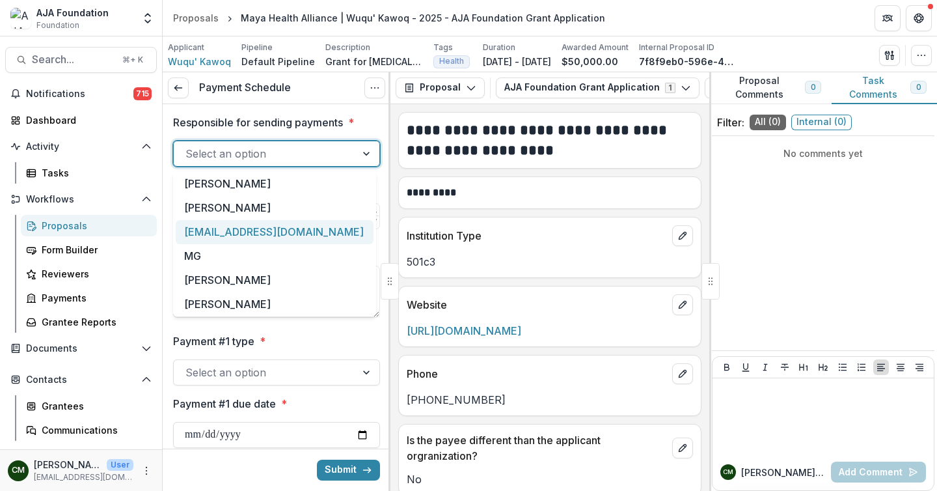
click at [293, 230] on div "[EMAIL_ADDRESS][DOMAIN_NAME]" at bounding box center [275, 232] width 198 height 24
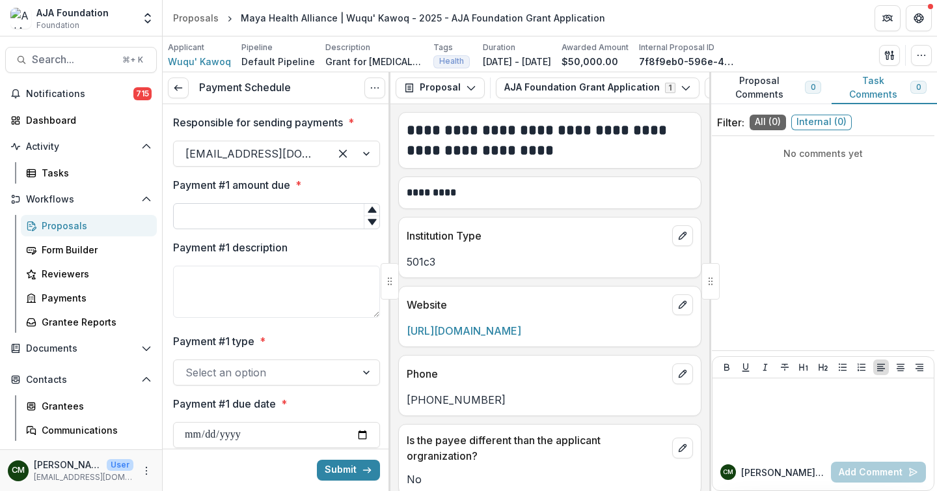
click at [293, 222] on input "Payment #1 amount due *" at bounding box center [276, 216] width 207 height 26
type input "*****"
click at [272, 275] on textarea "Payment #1 description" at bounding box center [276, 292] width 207 height 52
type textarea "**********"
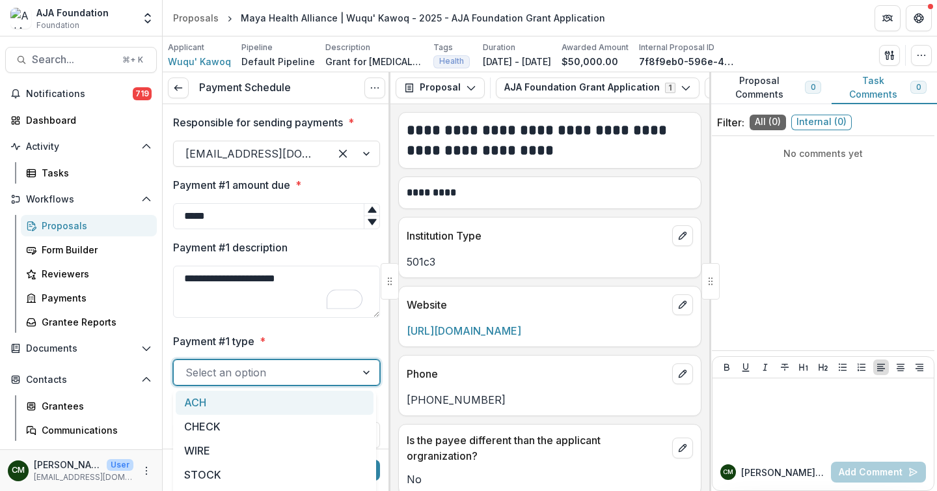
click at [308, 366] on div at bounding box center [264, 372] width 159 height 18
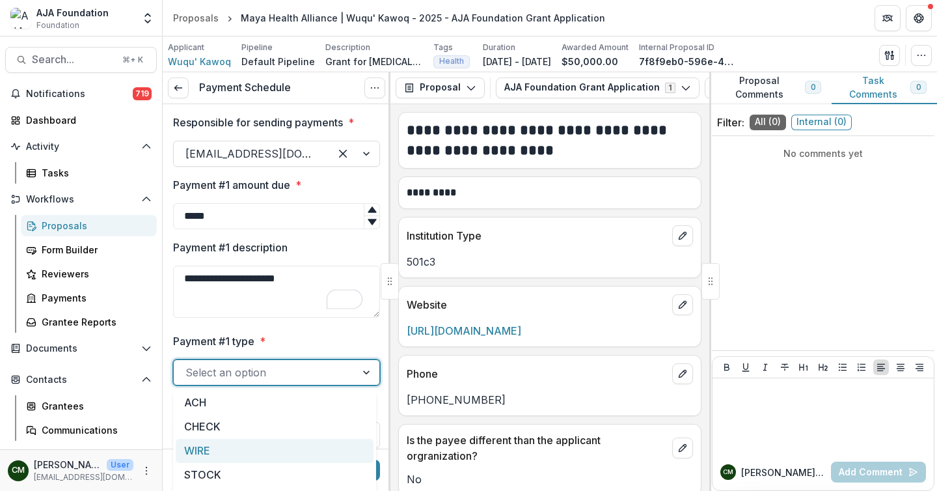
click at [236, 446] on div "WIRE" at bounding box center [275, 451] width 198 height 24
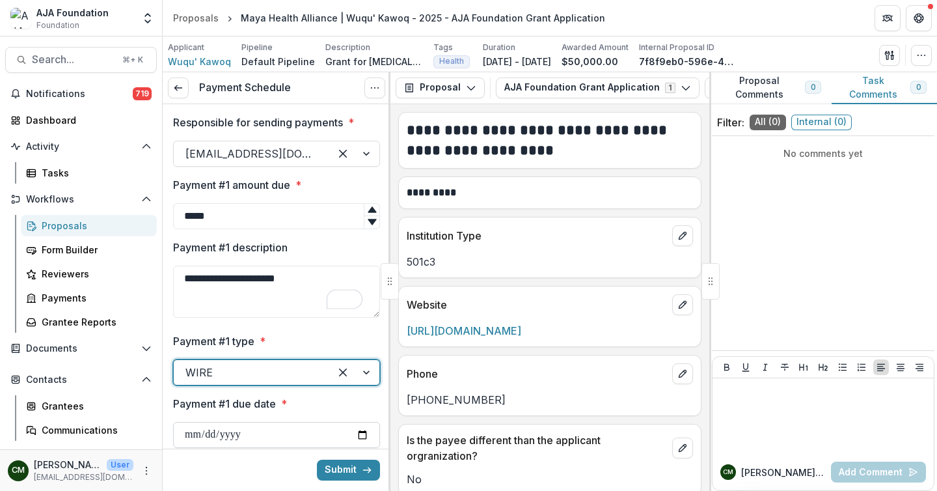
click at [244, 435] on input "Payment #1 due date *" at bounding box center [276, 435] width 207 height 26
click at [357, 430] on input "Payment #1 due date *" at bounding box center [276, 435] width 207 height 26
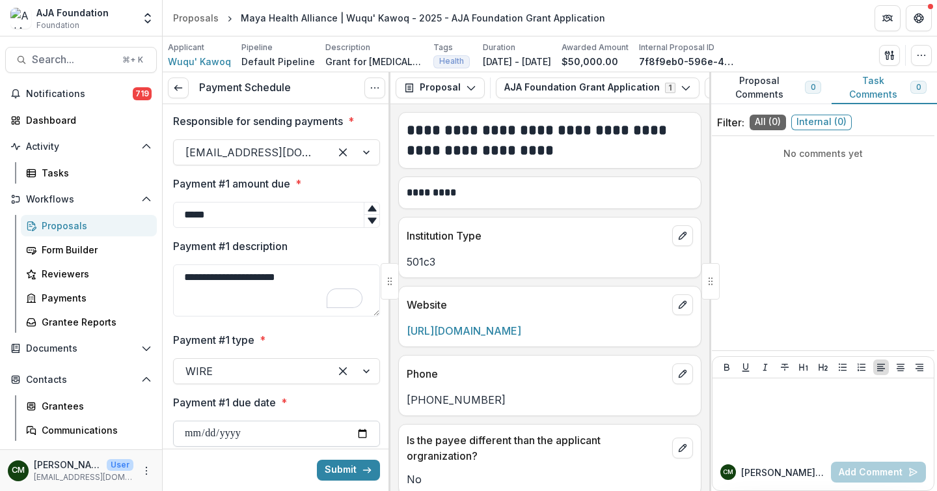
click at [346, 430] on input "Payment #1 due date *" at bounding box center [276, 433] width 207 height 26
click at [356, 438] on input "Payment #1 due date *" at bounding box center [276, 433] width 207 height 26
type input "**********"
click at [334, 470] on button "Submit" at bounding box center [348, 469] width 63 height 21
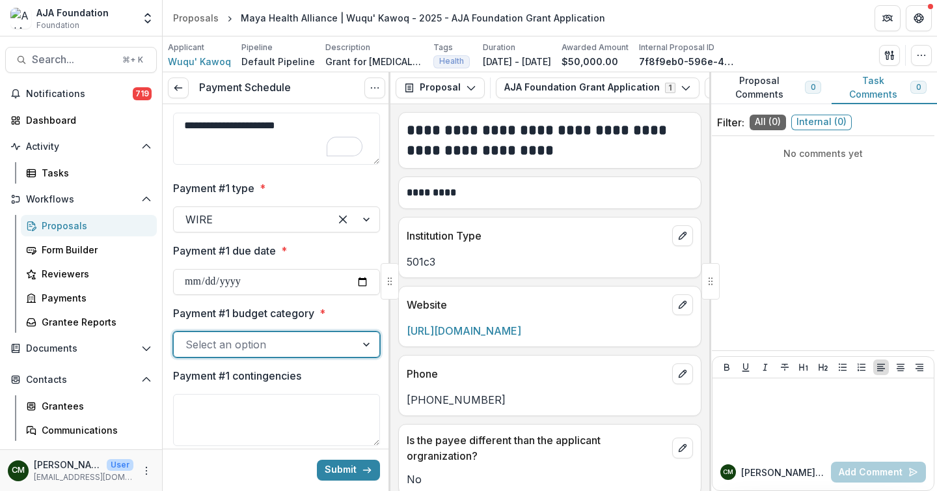
scroll to position [154, 0]
click at [346, 339] on div "Select an option" at bounding box center [265, 343] width 182 height 21
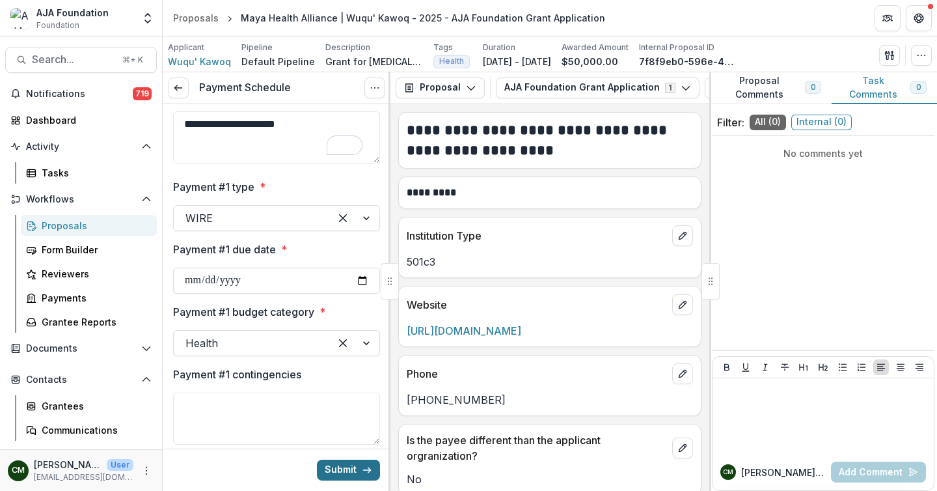
click at [333, 471] on button "Submit" at bounding box center [348, 469] width 63 height 21
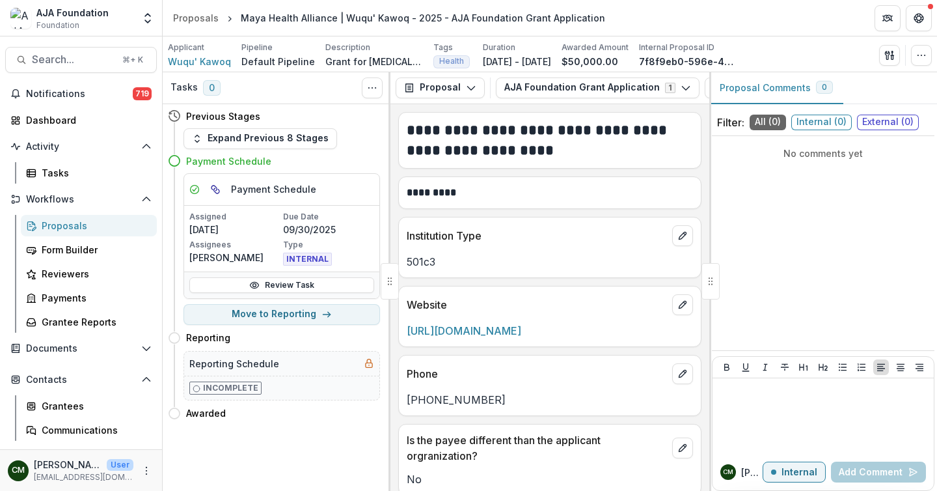
click at [76, 225] on div "Proposals" at bounding box center [94, 226] width 105 height 14
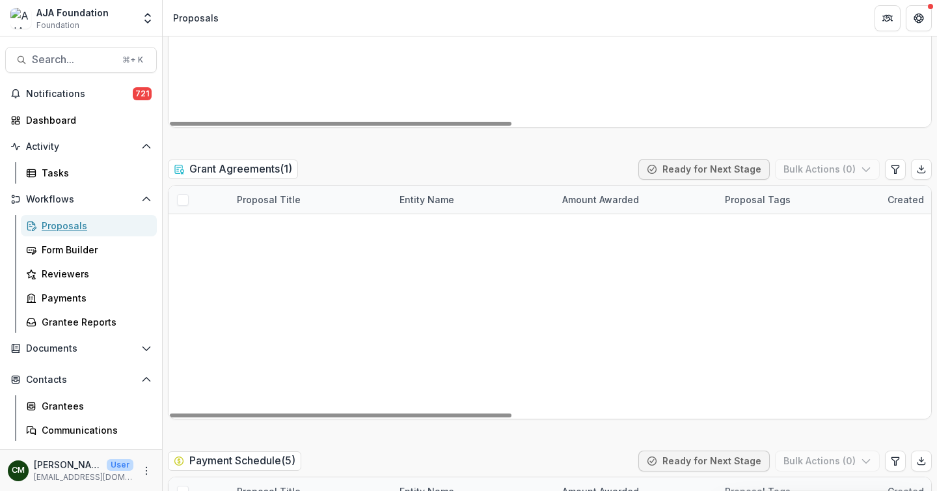
scroll to position [2060, 0]
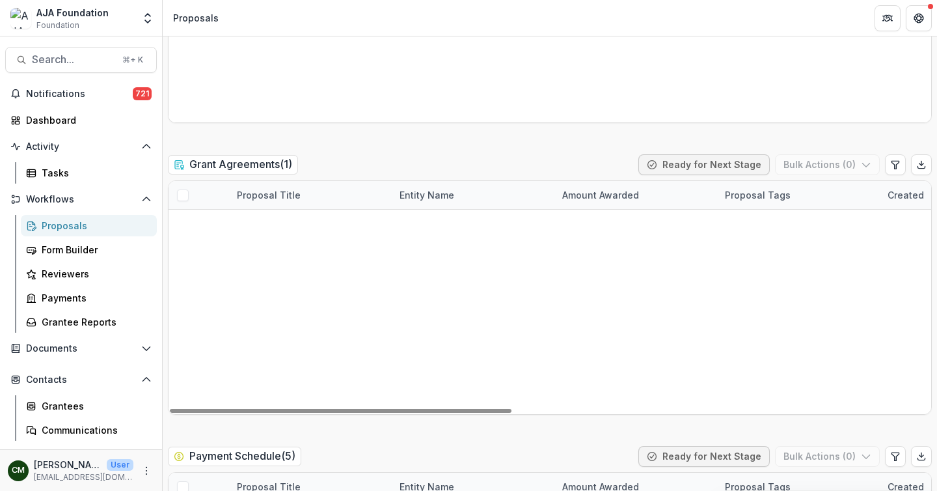
click at [301, 227] on link "Elm City Internationals Educational Success Through Soccer Inc - 2025 - AJA Fou…" at bounding box center [310, 224] width 147 height 14
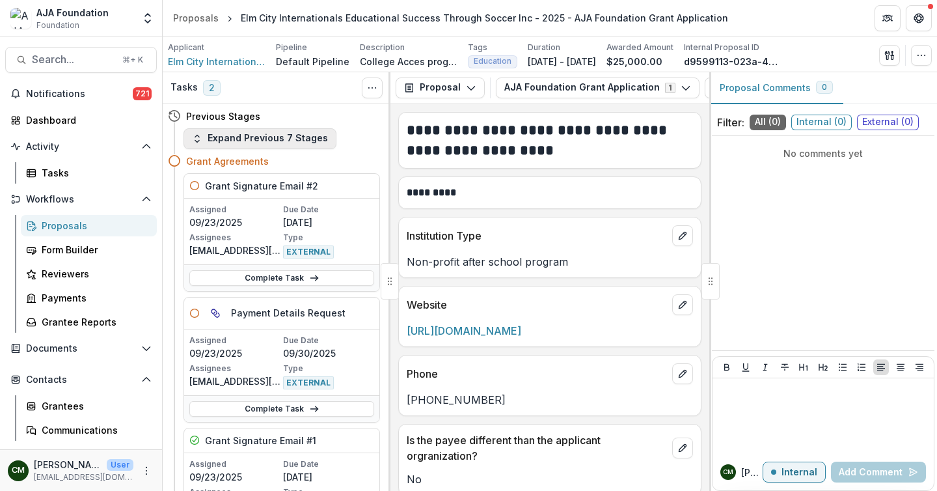
click at [202, 139] on icon "button" at bounding box center [197, 138] width 10 height 10
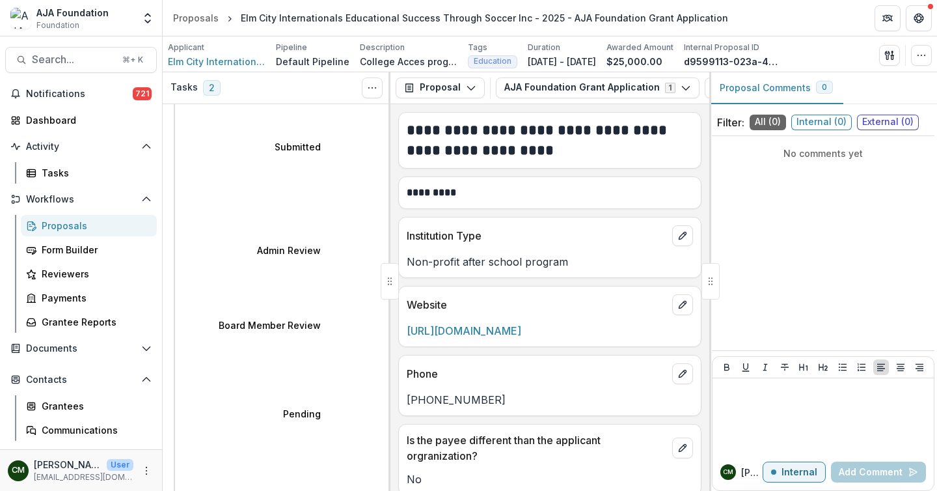
scroll to position [155, 0]
click at [64, 228] on div "Proposals" at bounding box center [94, 226] width 105 height 14
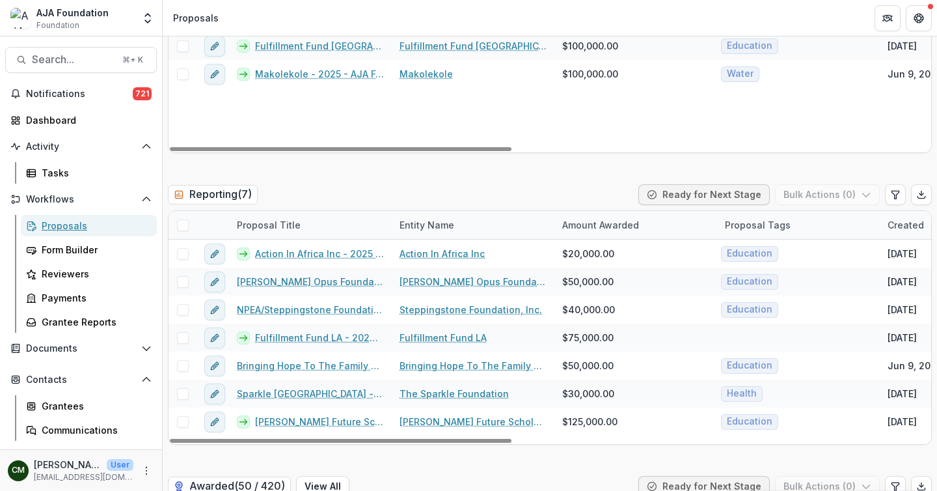
scroll to position [2614, 0]
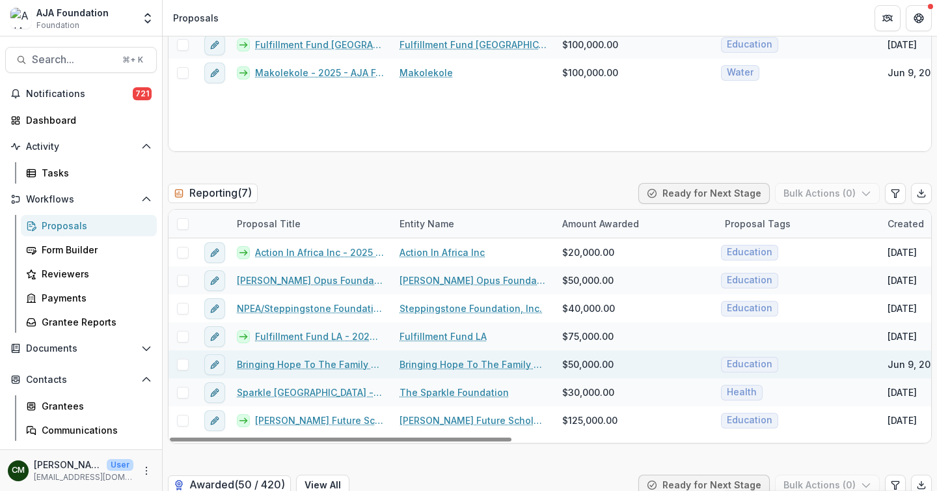
click at [314, 367] on link "Bringing Hope To The Family USA - 2025 - AJA Foundation Grant Application" at bounding box center [310, 364] width 147 height 14
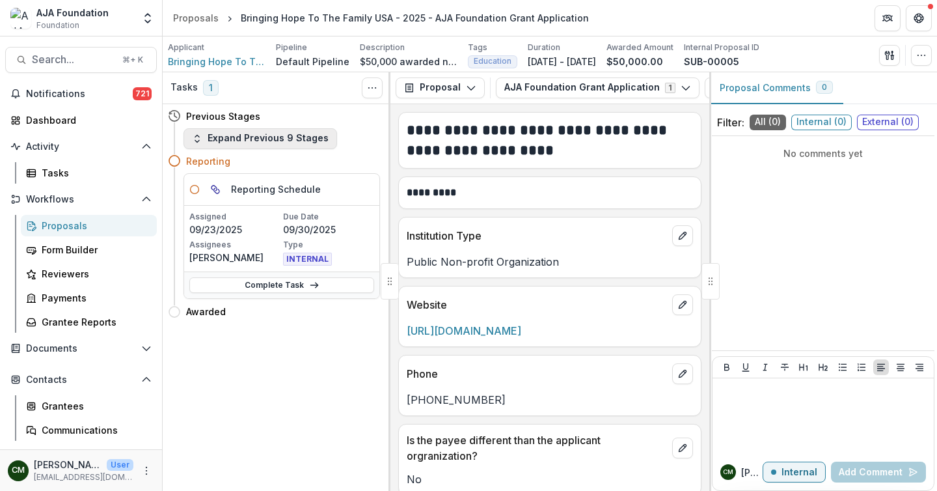
click at [200, 141] on icon "button" at bounding box center [197, 138] width 10 height 10
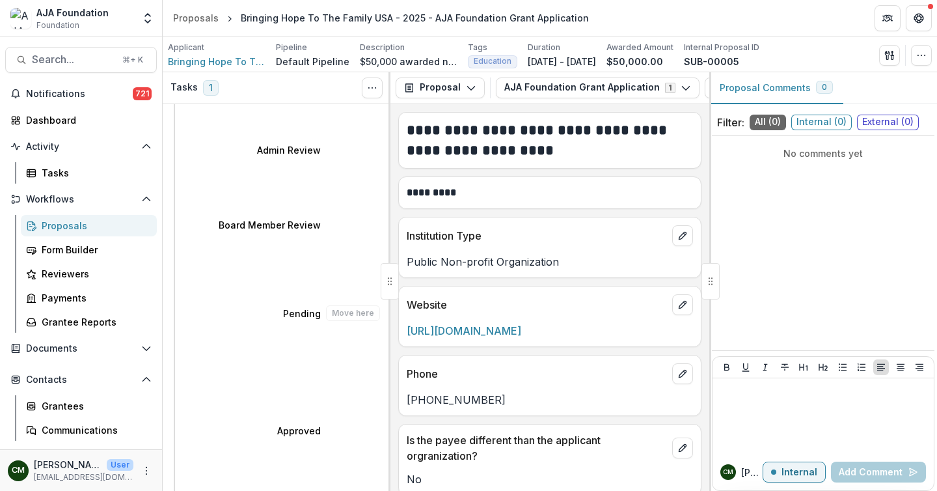
scroll to position [251, 0]
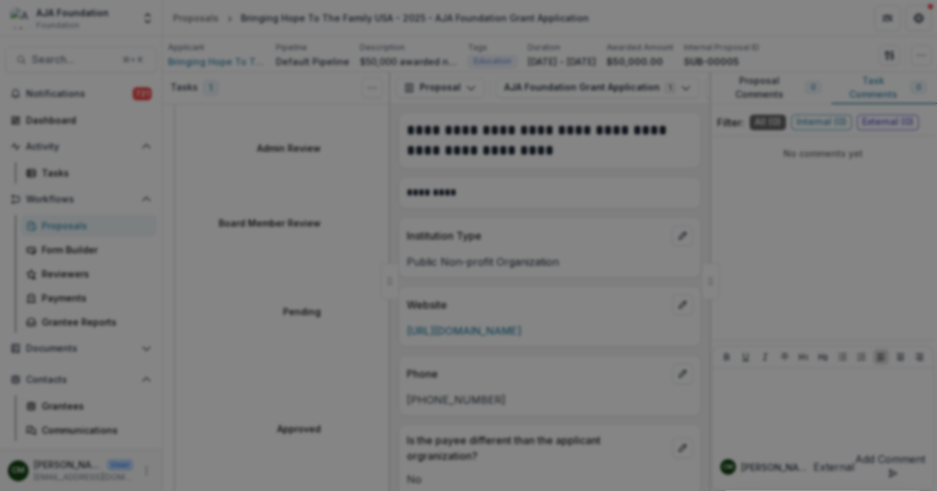
scroll to position [1701, 0]
